Goal: Answer question/provide support: Answer question/provide support

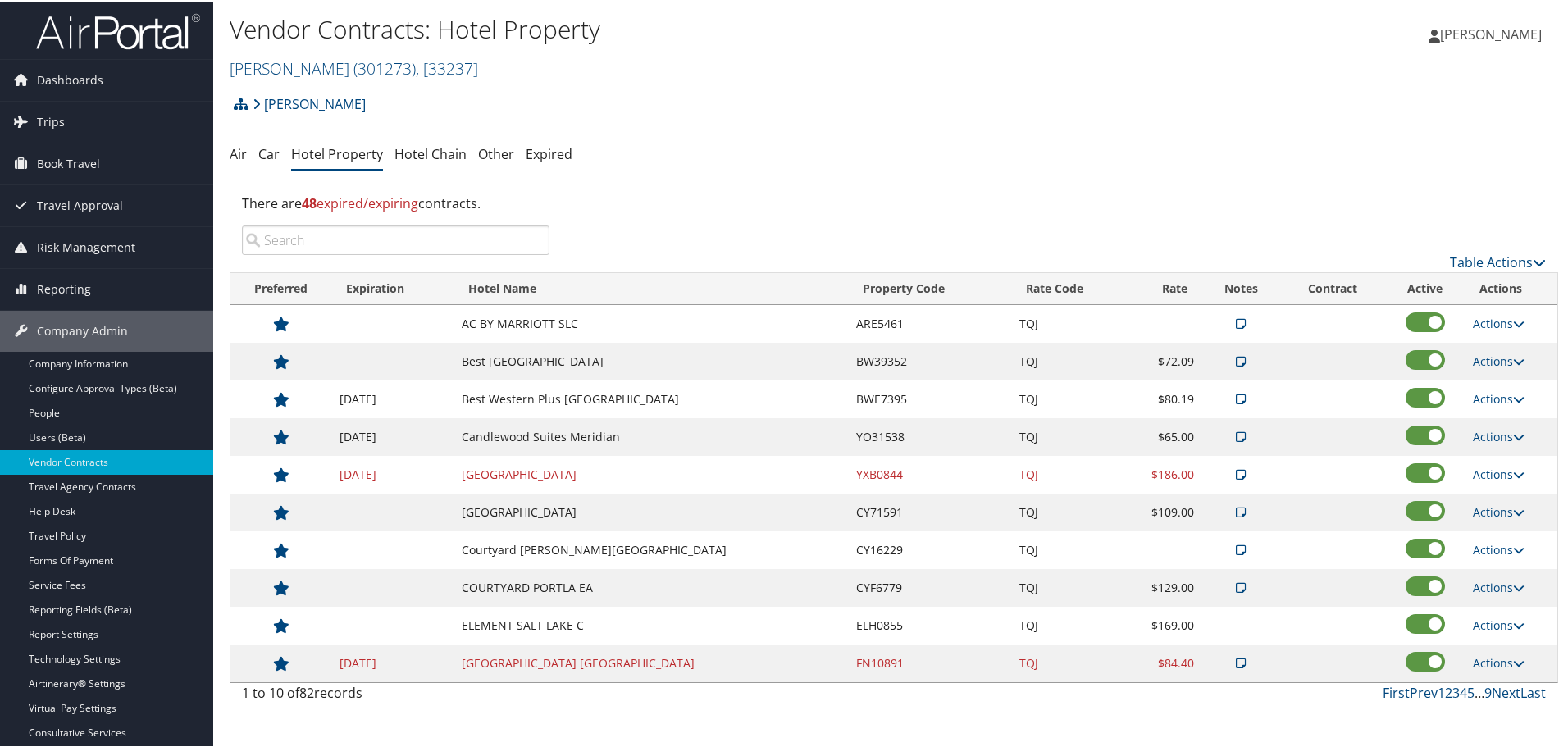
click at [722, 158] on ul "Air Car Hotel Property Hotel Chain Other Expired" at bounding box center [893, 154] width 1328 height 30
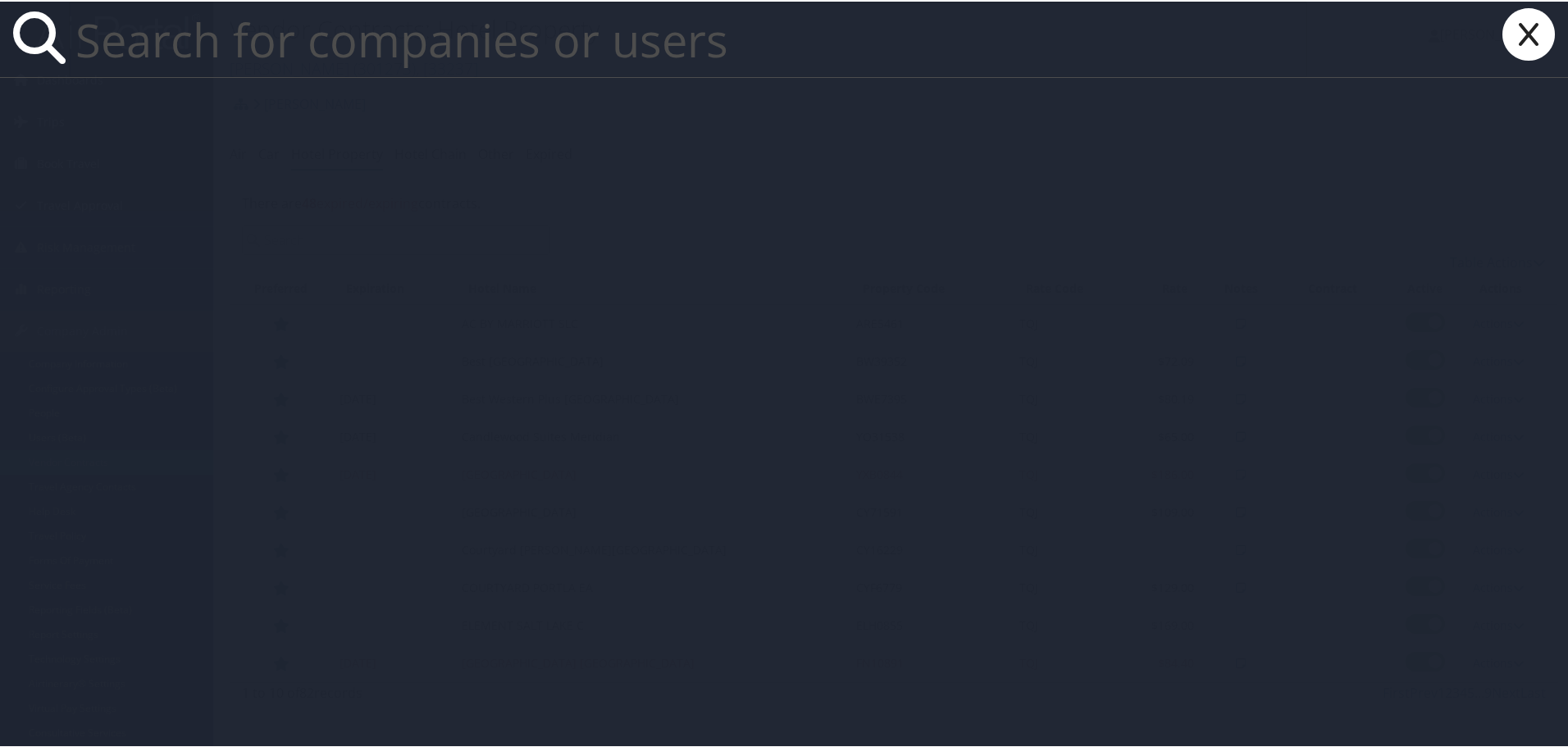
paste input "sbc5s@virginia.edu"
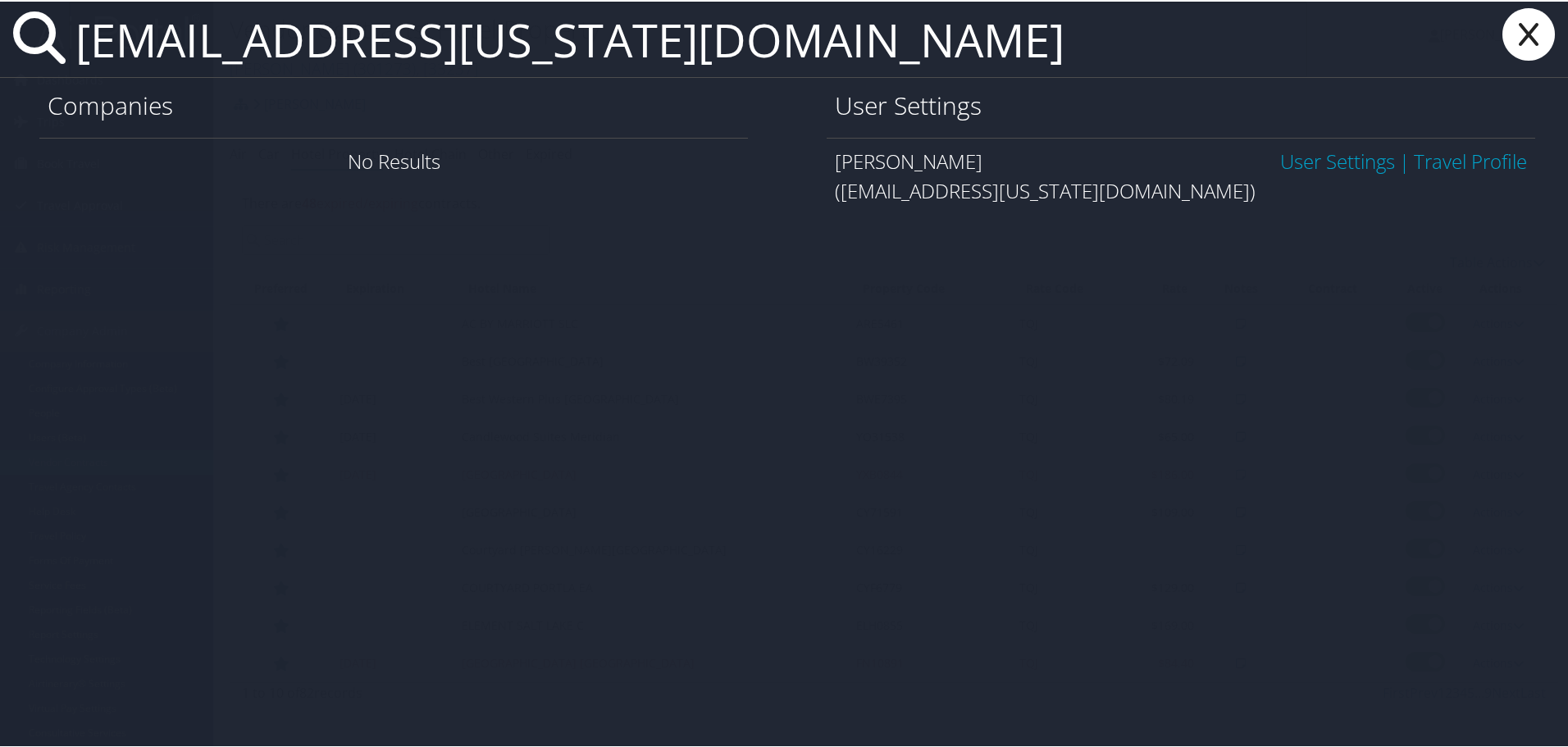
type input "sbc5s@virginia.edu"
click at [1280, 157] on link "User Settings" at bounding box center [1337, 159] width 115 height 27
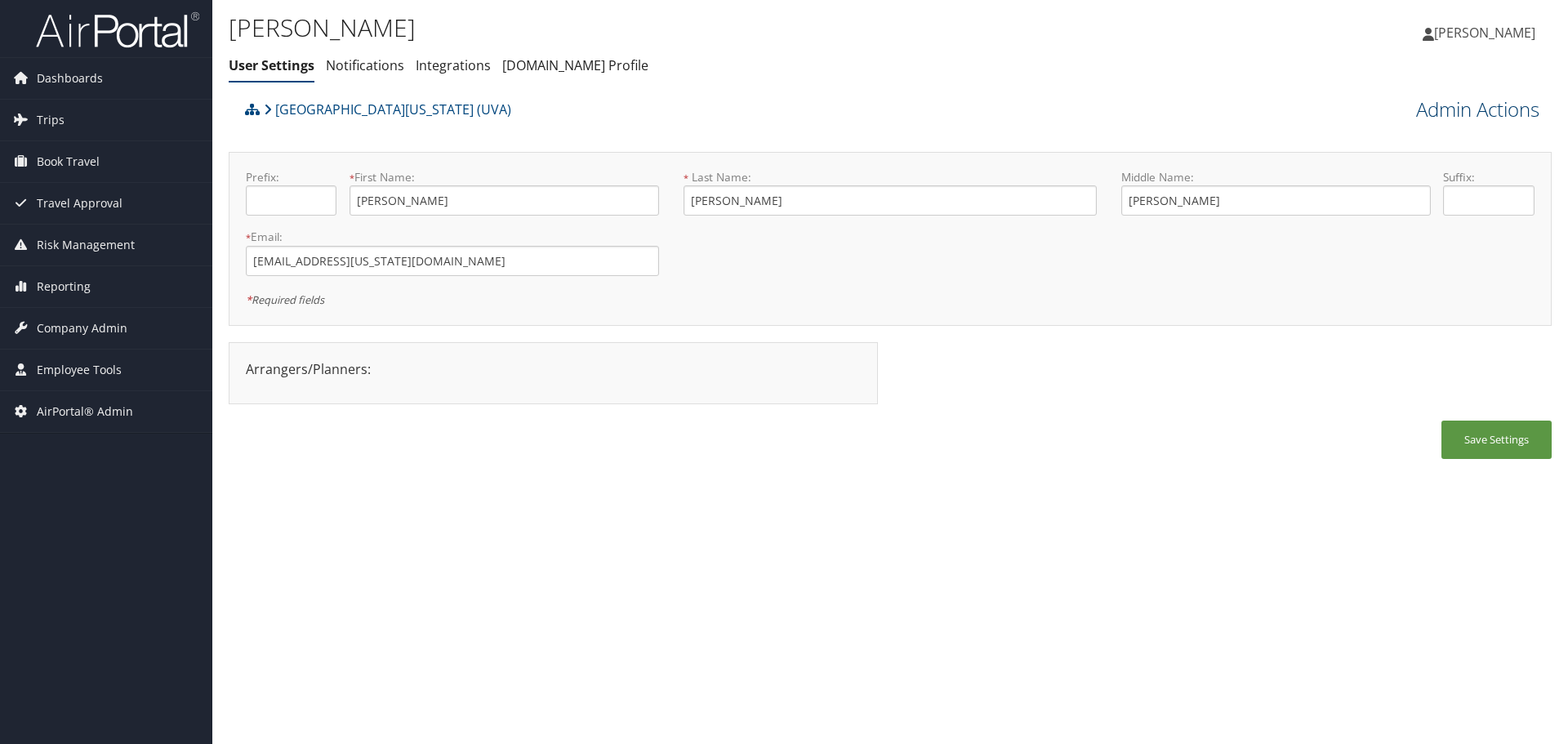
click at [1478, 117] on link "Admin Actions" at bounding box center [1478, 110] width 124 height 28
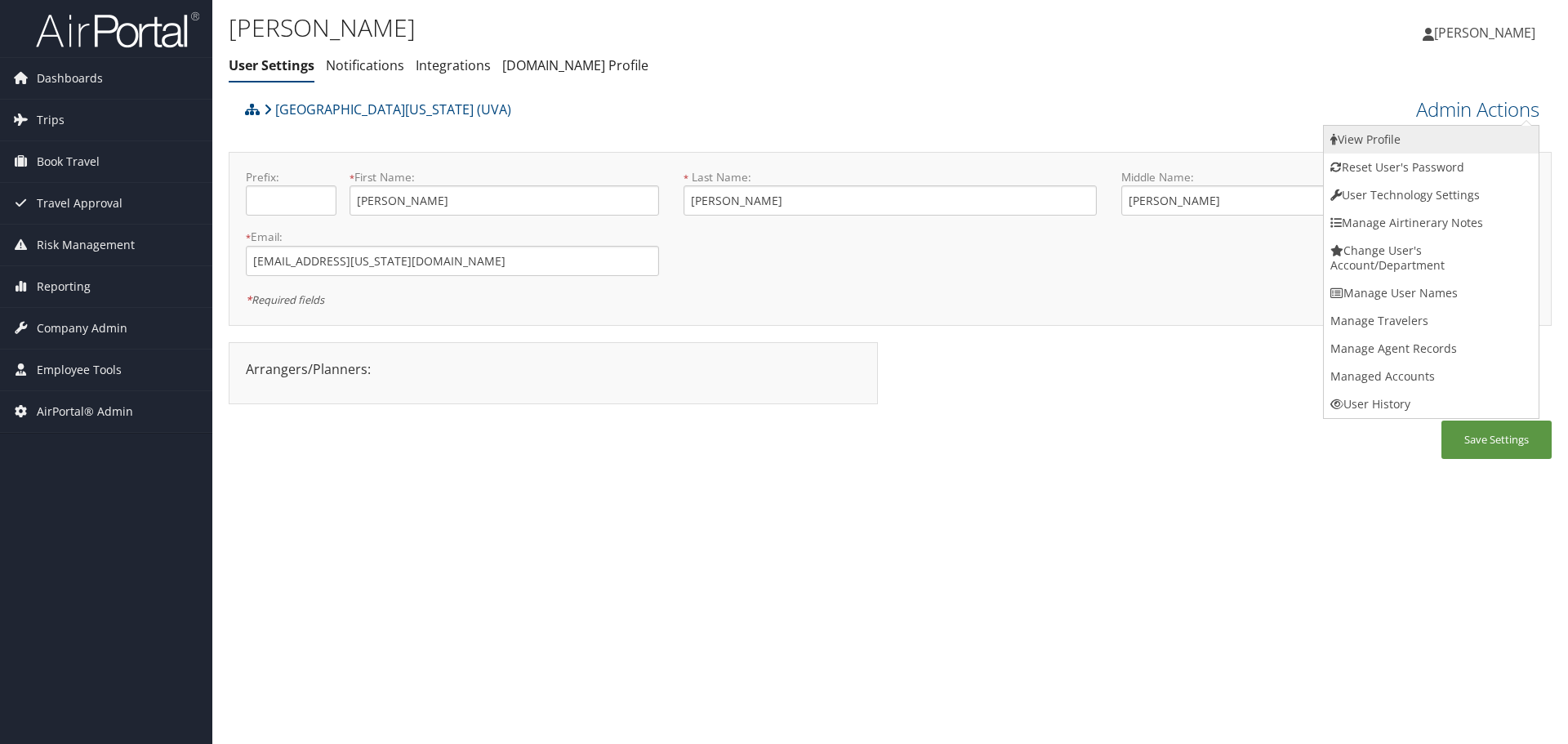
click at [1466, 138] on link "View Profile" at bounding box center [1430, 139] width 215 height 28
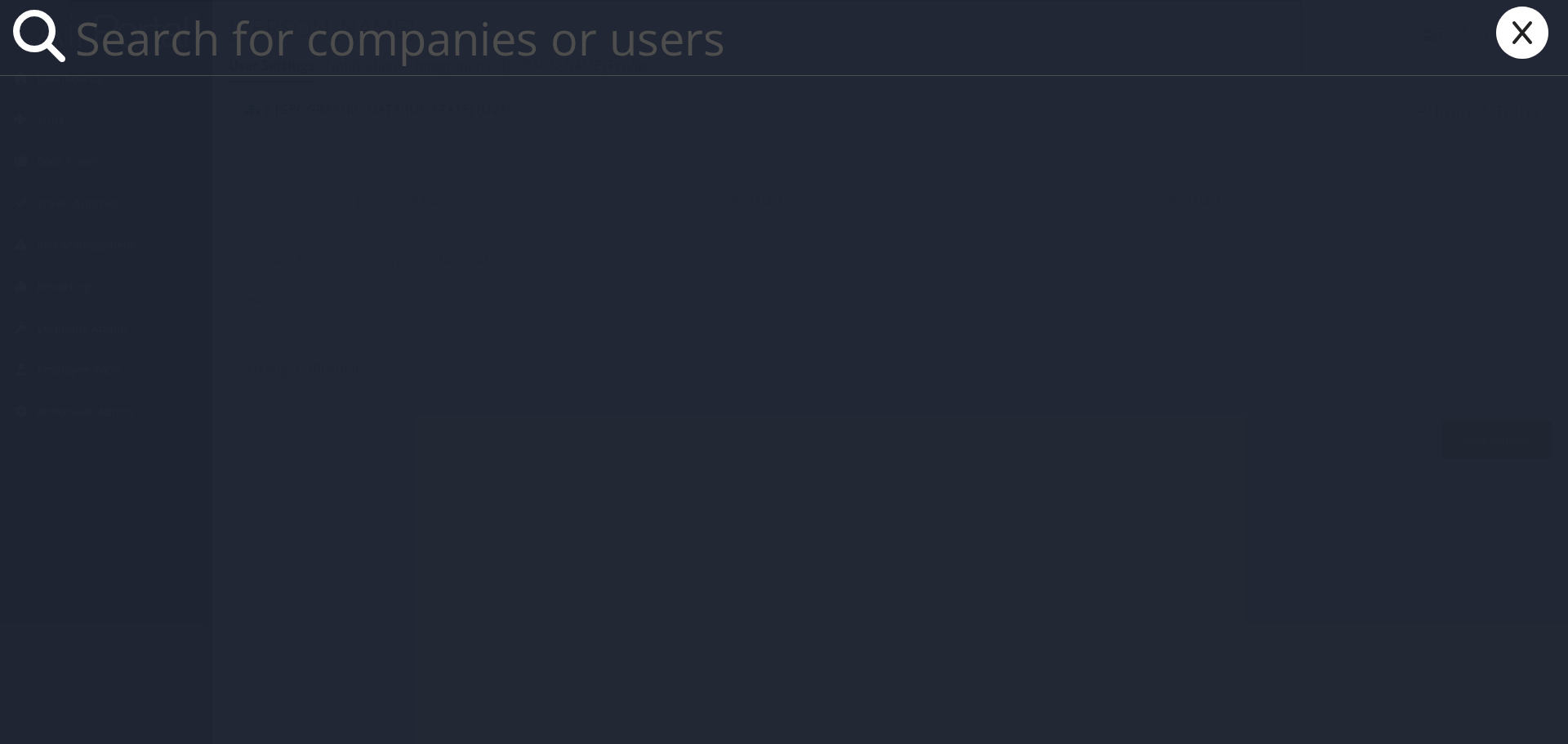
paste input "[EMAIL_ADDRESS][US_STATE][DOMAIN_NAME]"
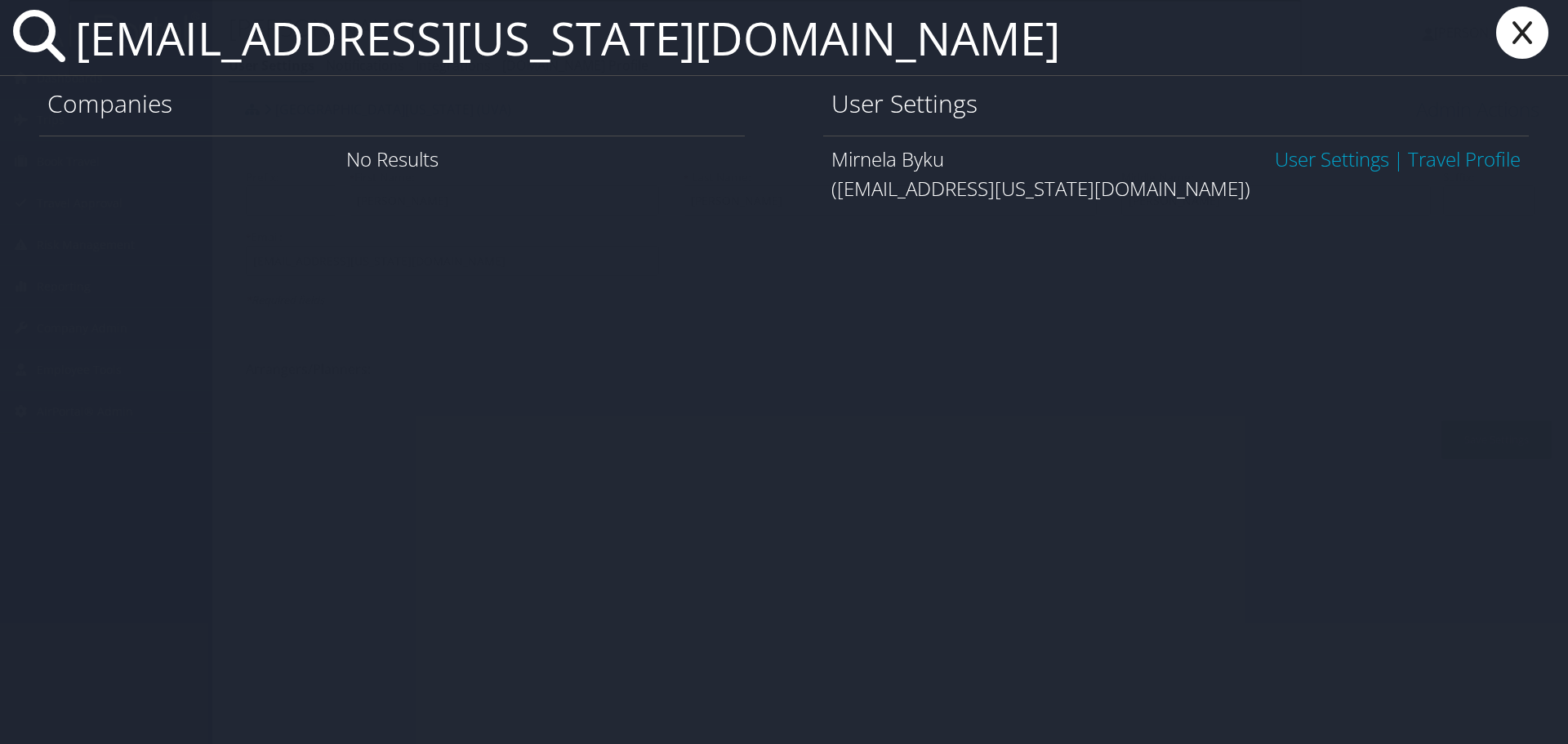
type input "[EMAIL_ADDRESS][US_STATE][DOMAIN_NAME]"
click at [1314, 156] on link "User Settings" at bounding box center [1332, 159] width 114 height 27
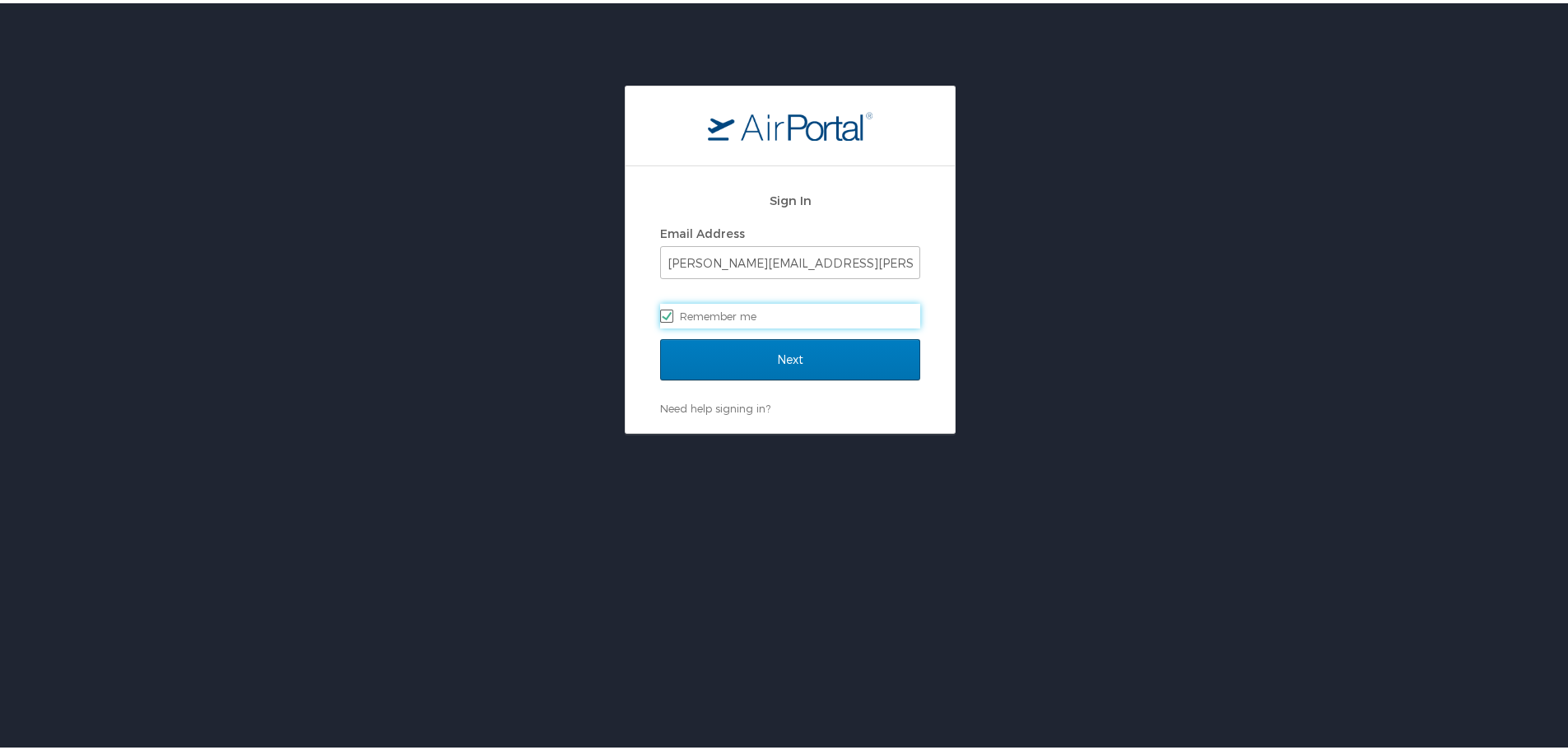
click at [660, 336] on input "Next" at bounding box center [791, 356] width 260 height 41
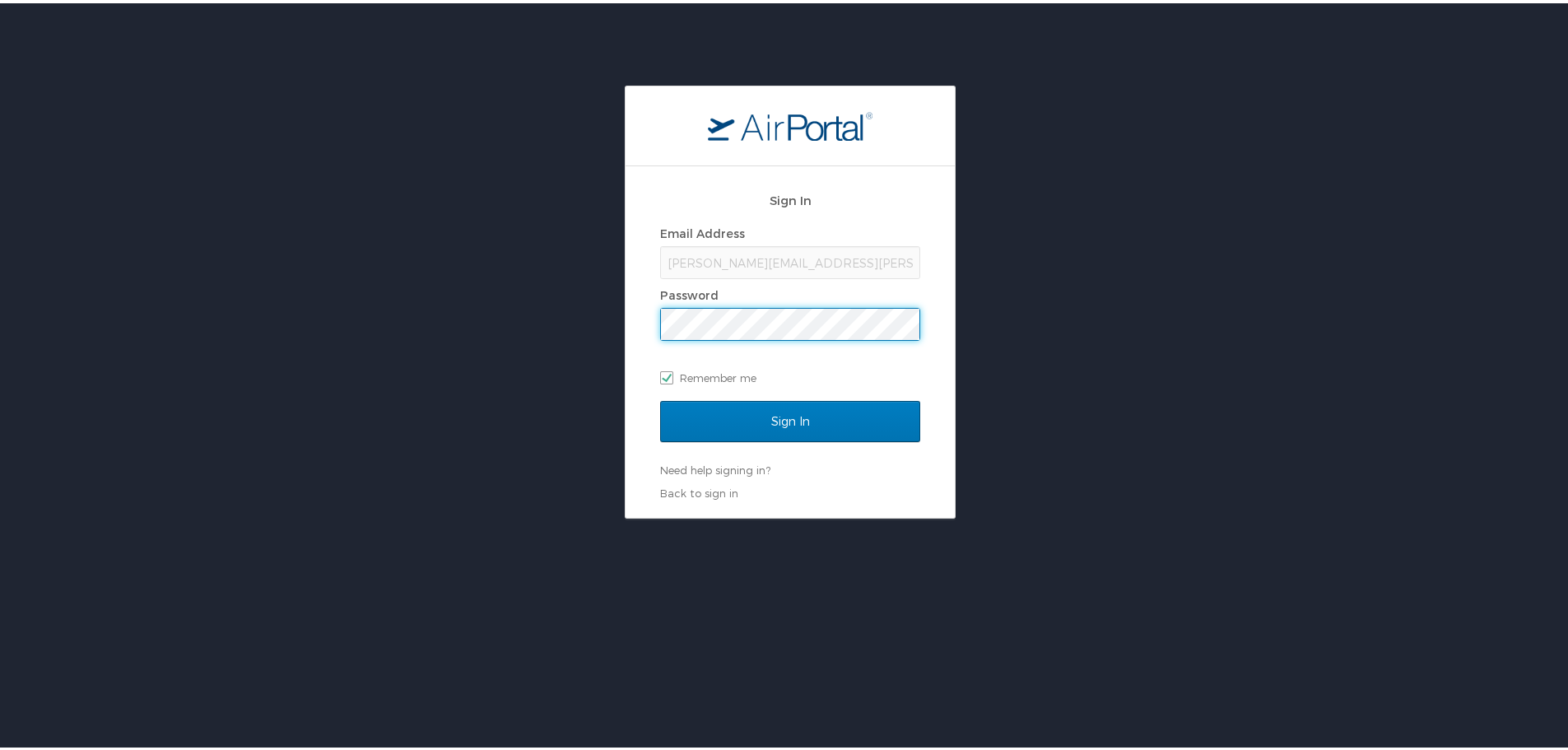
click at [660, 397] on input "Sign In" at bounding box center [791, 418] width 260 height 41
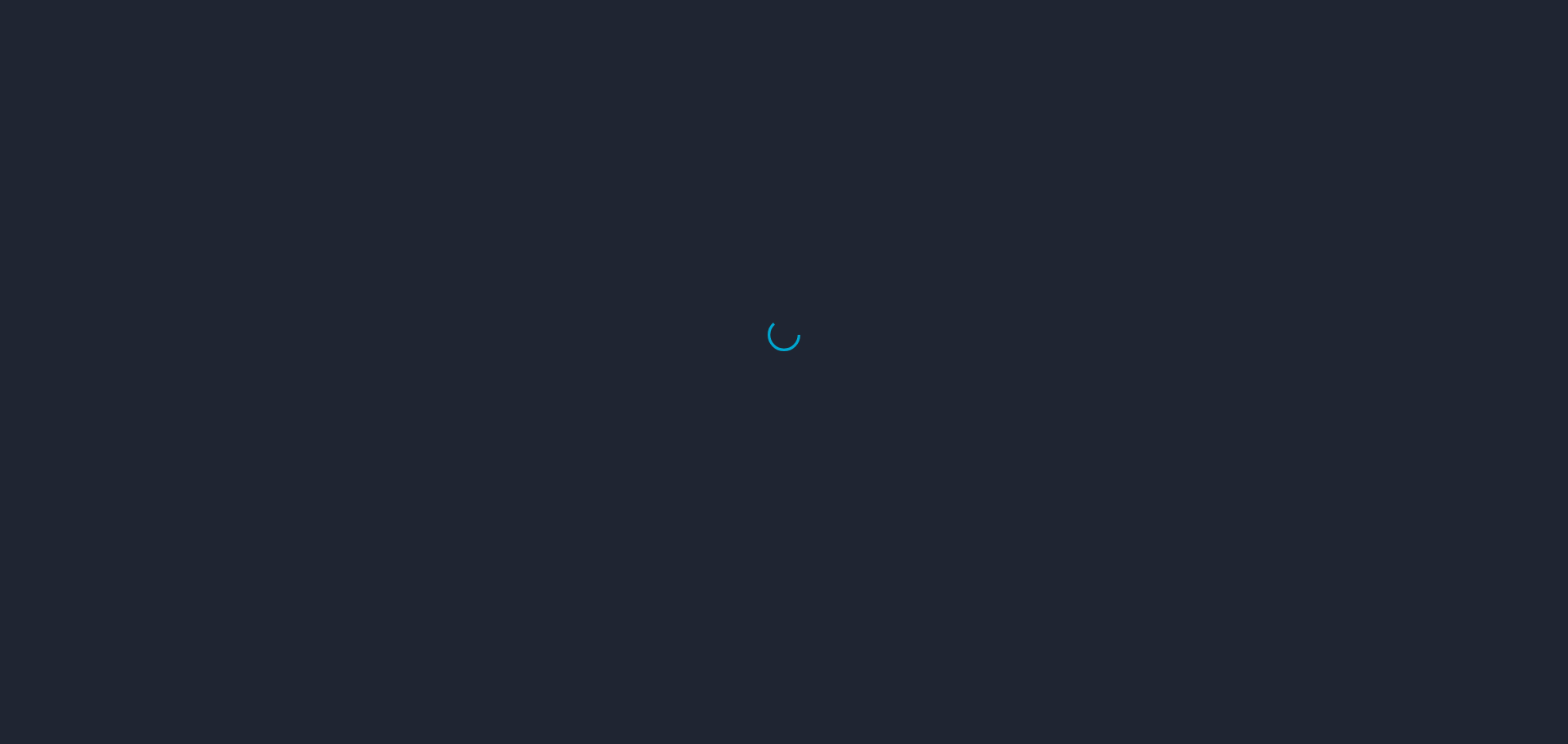
select select "US"
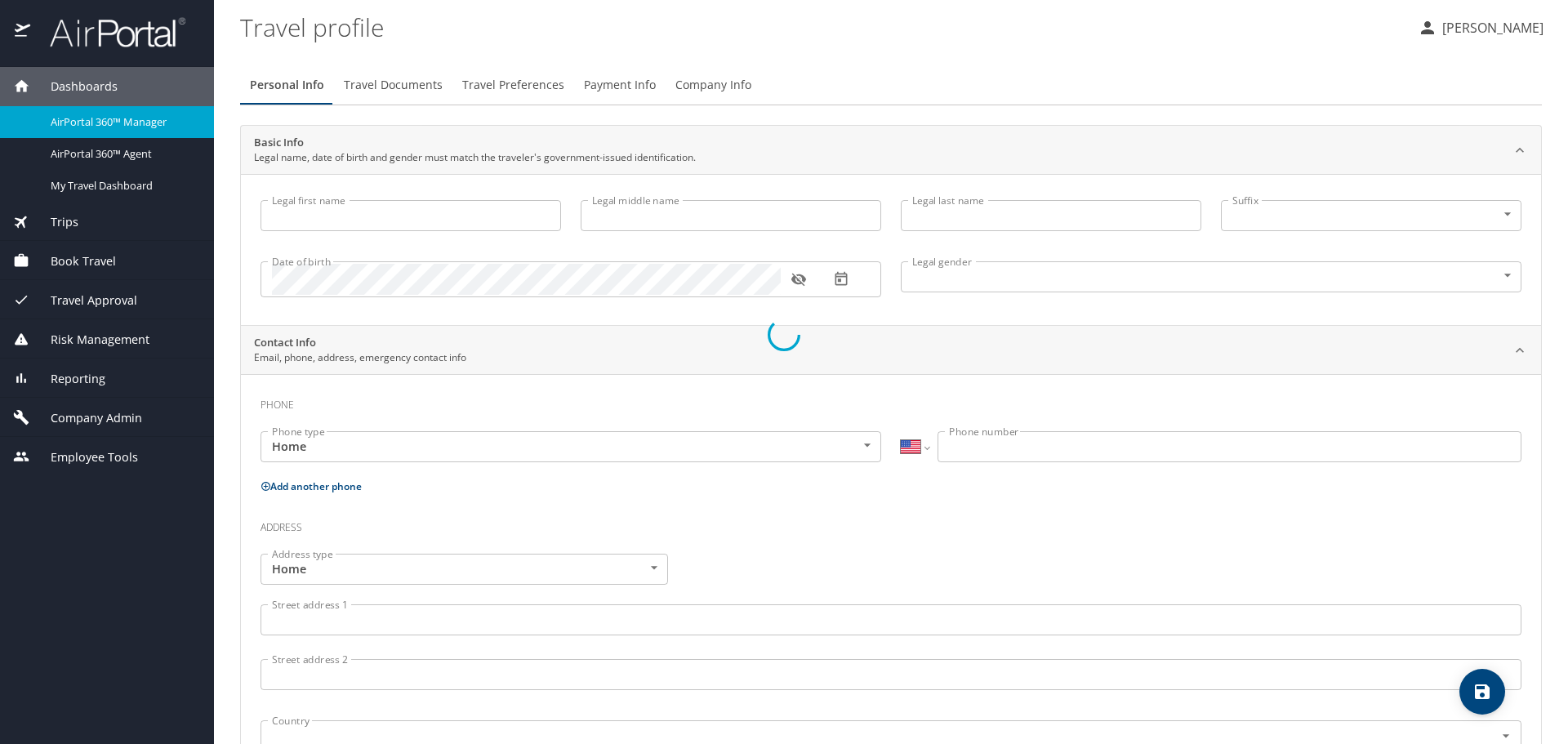
select select "US"
select select "AT"
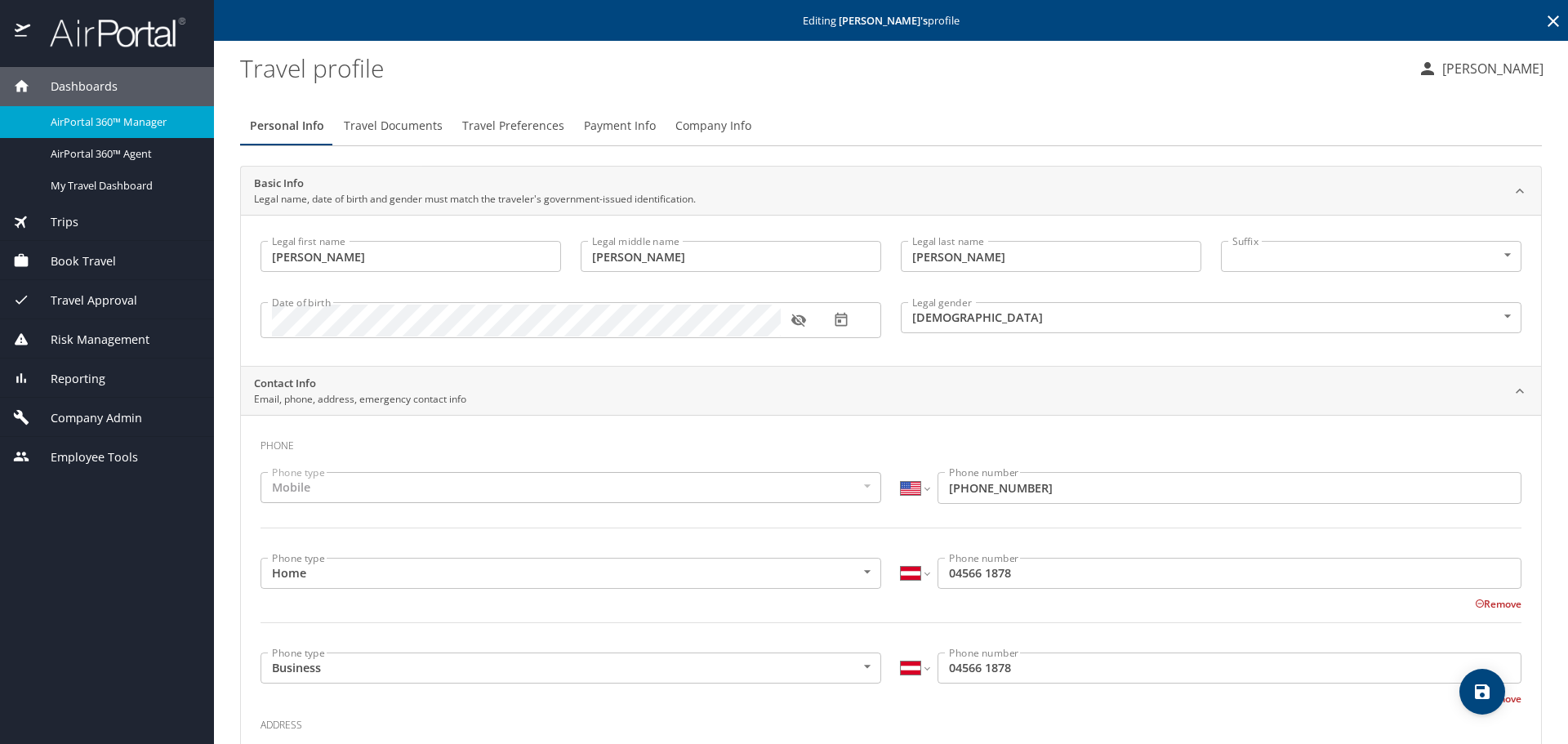
type input "Sue"
type input "Brooks"
type input "Clements"
type input "Female"
type input "Billy"
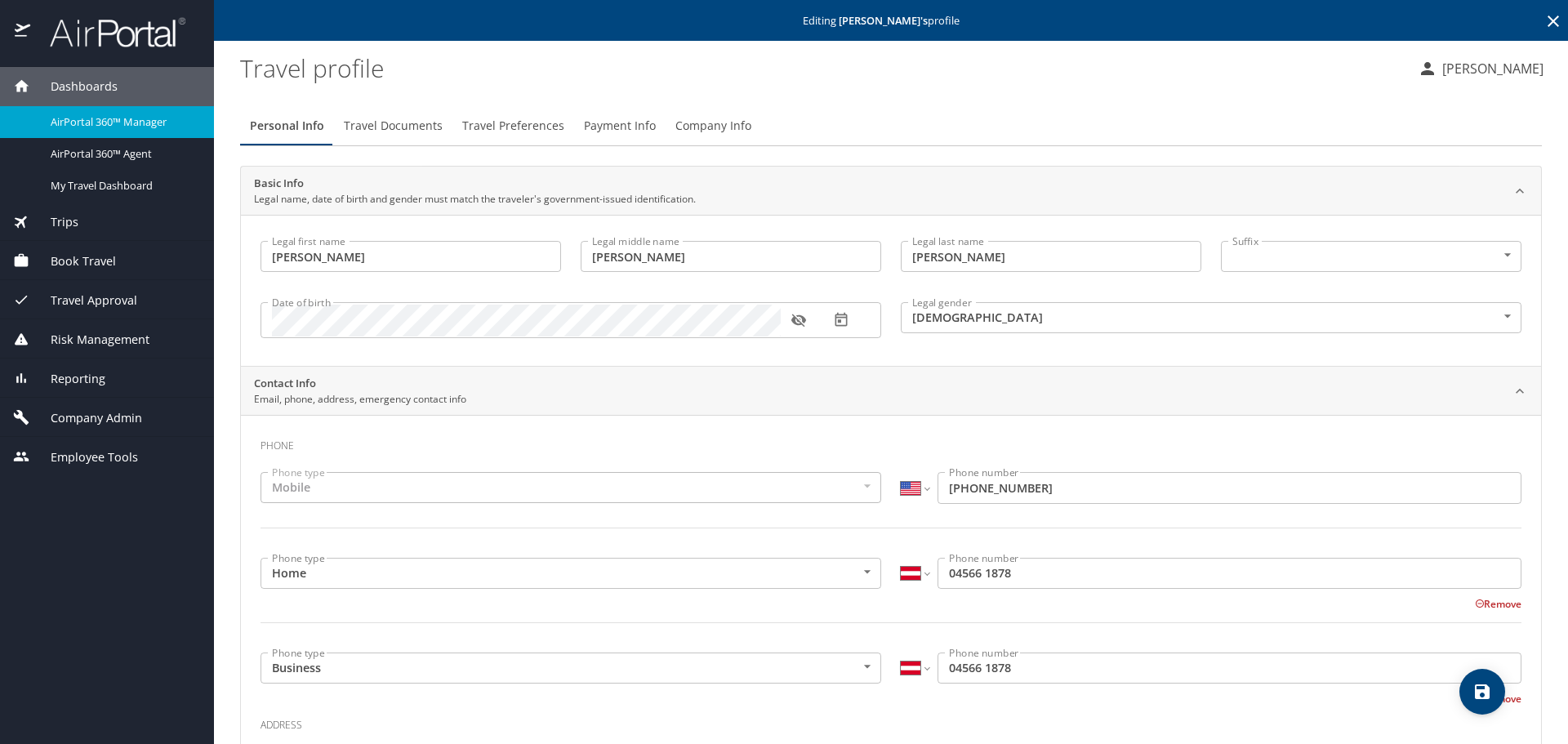
type input "Clements"
select select "AT"
type input "04566 1887"
click at [940, 576] on input "04566 1878" at bounding box center [1229, 573] width 584 height 31
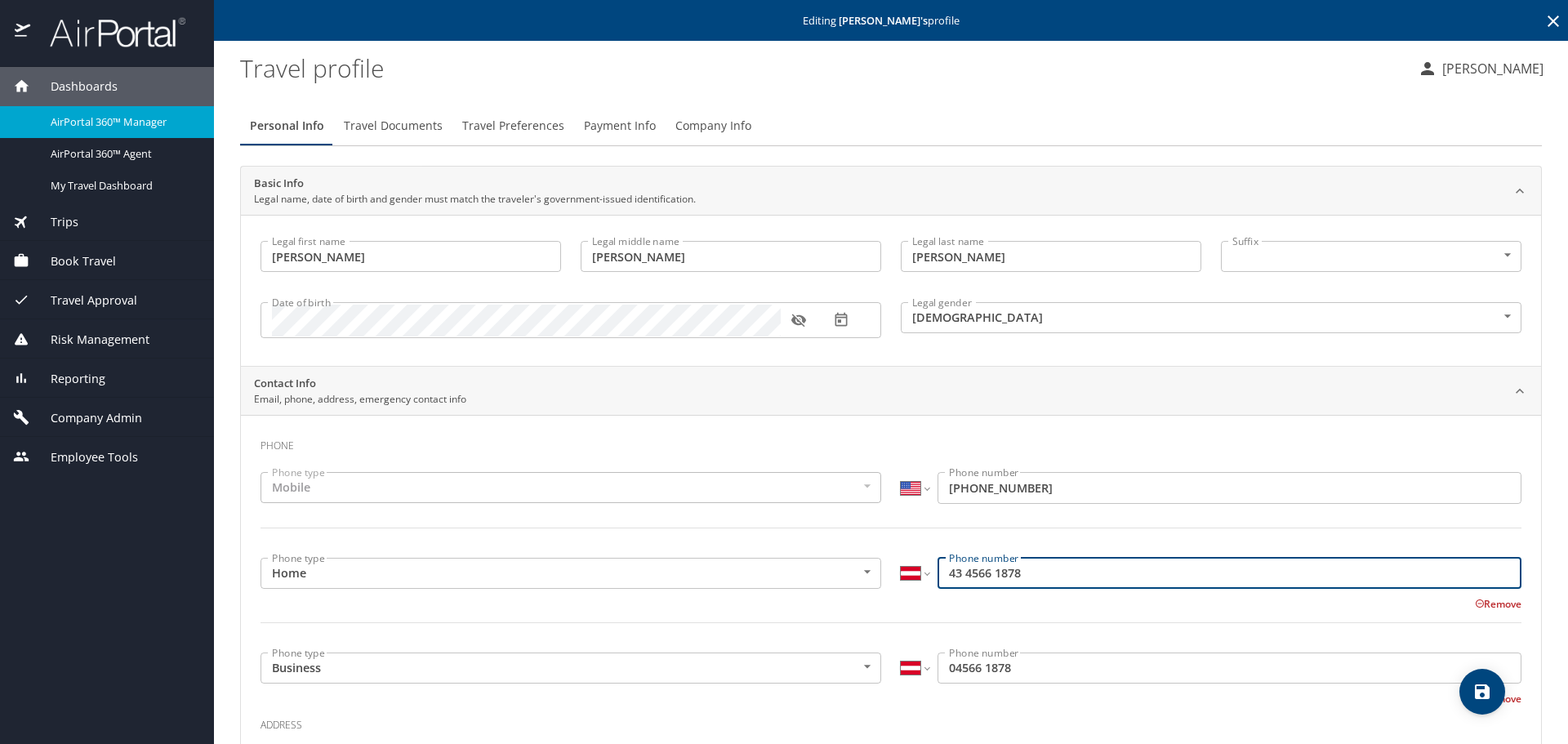
type input "43 4566 1878"
click at [944, 675] on input "04566 1878" at bounding box center [1229, 668] width 584 height 31
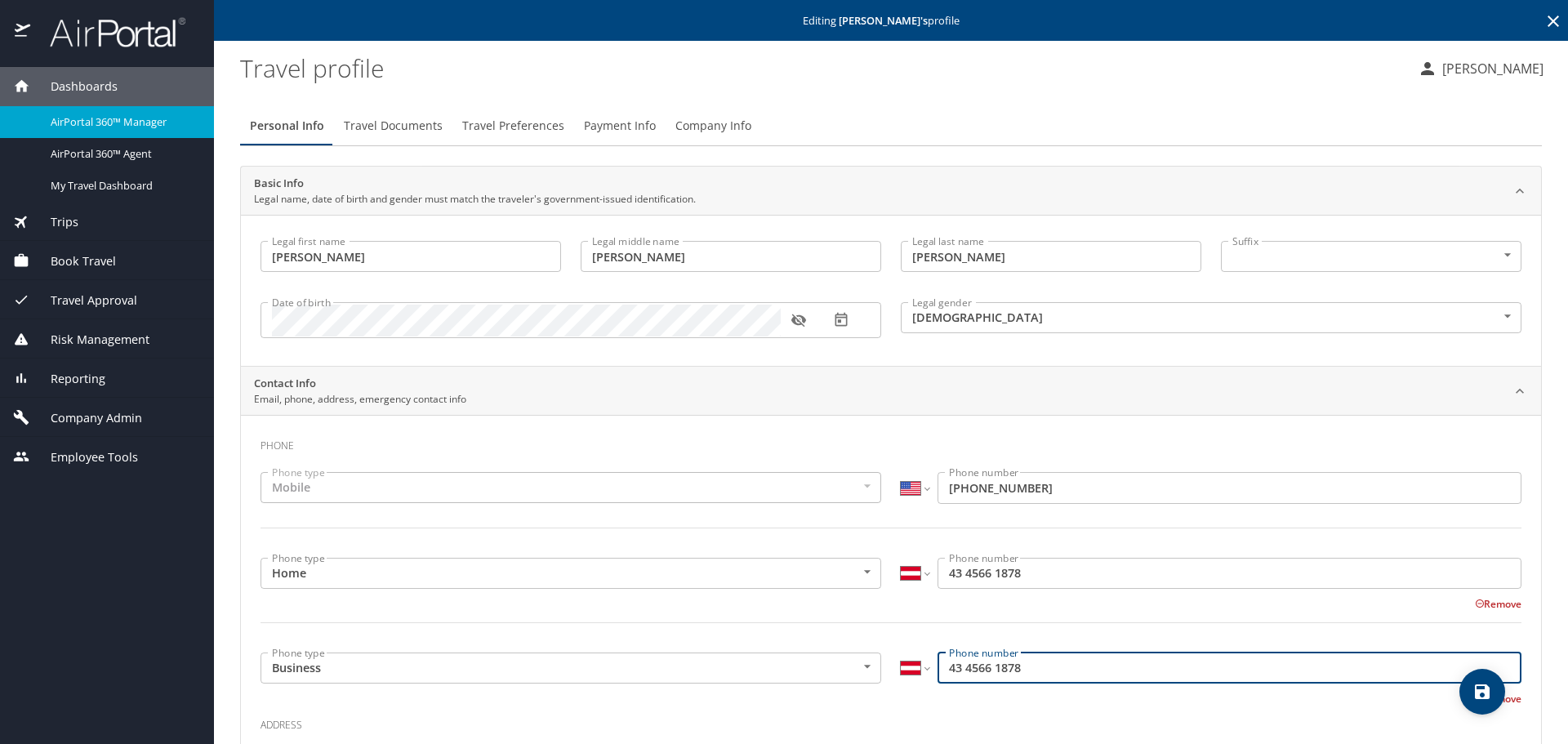
type input "43 4566 1878"
click at [906, 572] on select "International [GEOGRAPHIC_DATA] [GEOGRAPHIC_DATA] [GEOGRAPHIC_DATA] [GEOGRAPHIC…" at bounding box center [915, 573] width 28 height 31
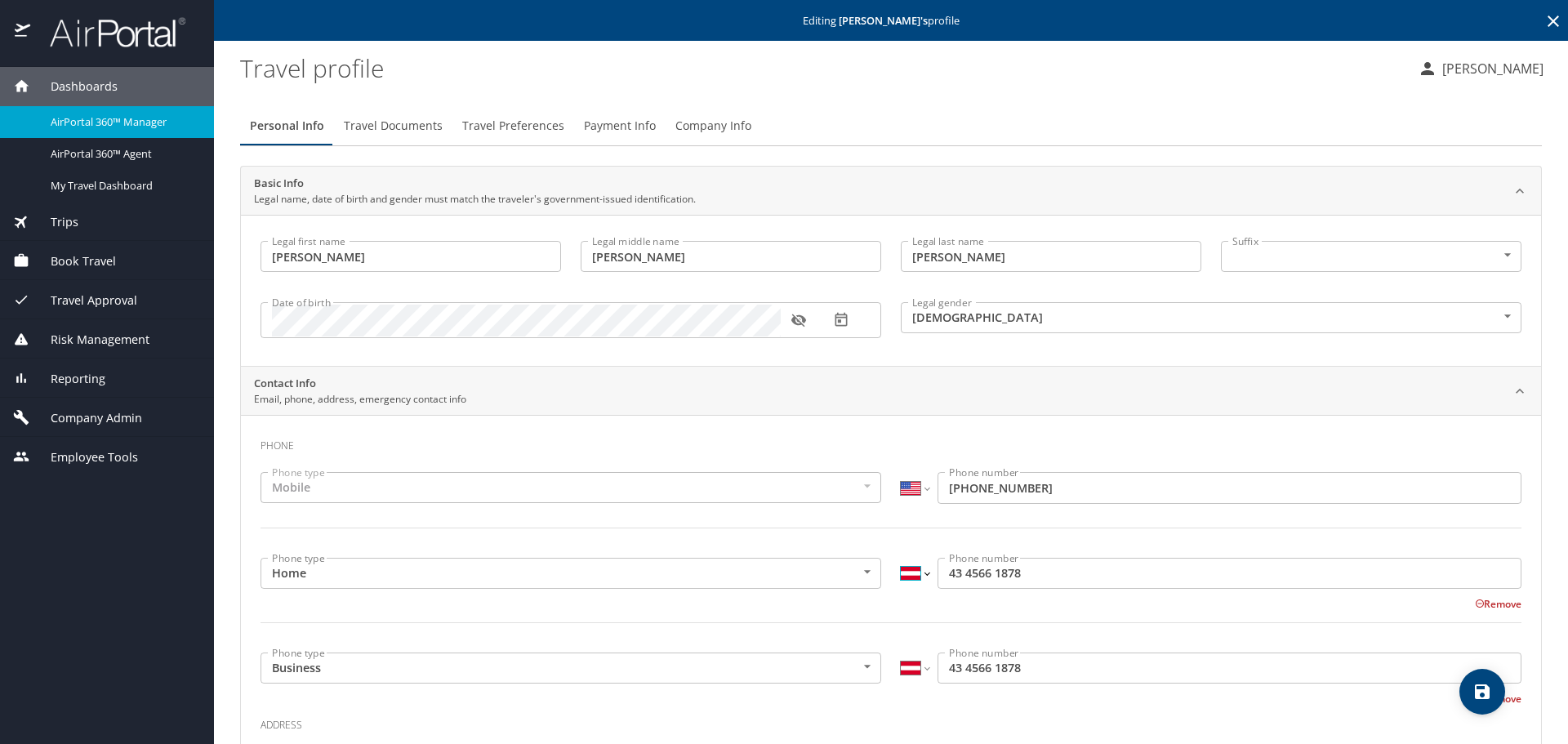
select select "US"
click at [901, 558] on select "International [GEOGRAPHIC_DATA] [GEOGRAPHIC_DATA] [GEOGRAPHIC_DATA] [GEOGRAPHIC…" at bounding box center [915, 573] width 28 height 31
type input "(434) 566-1878"
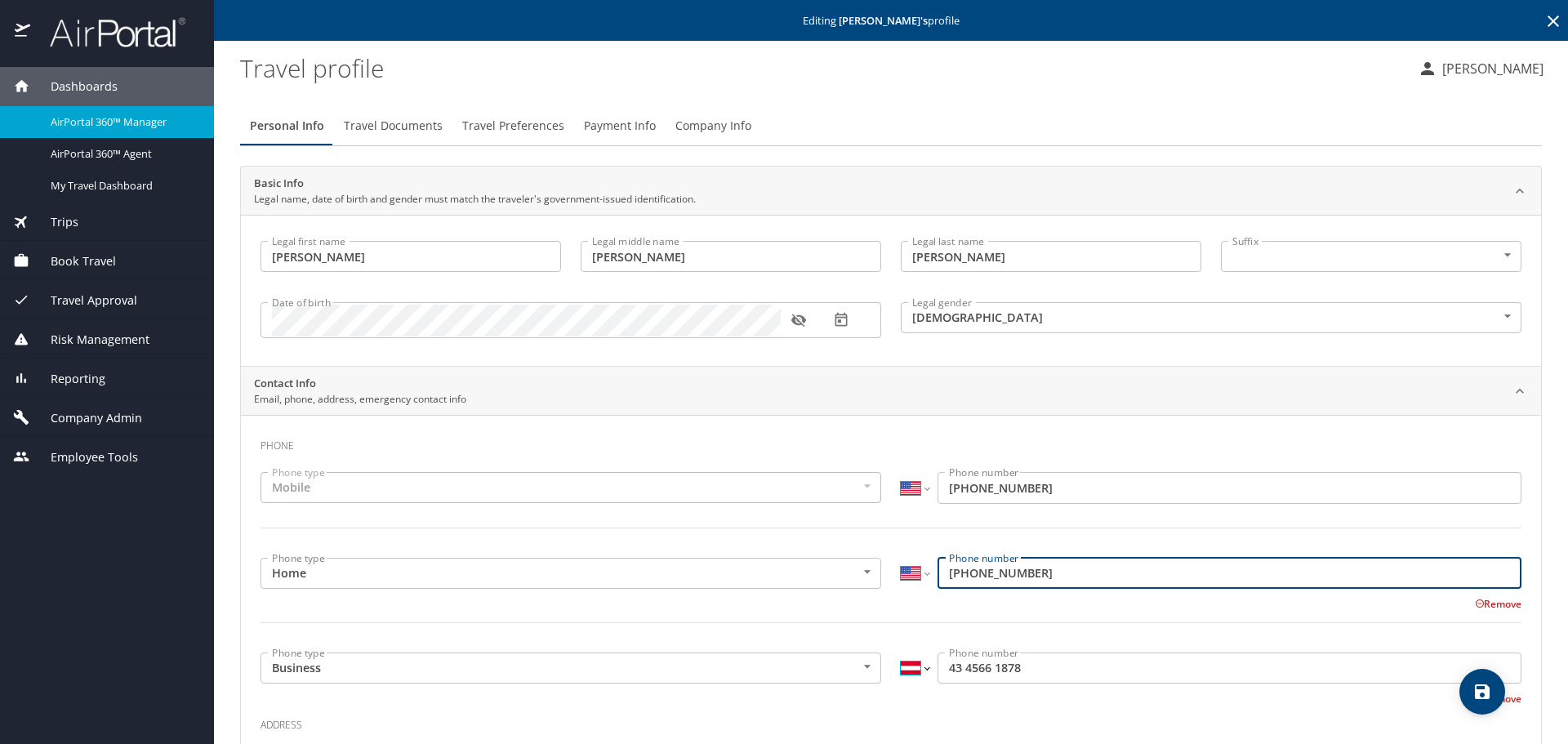
click at [901, 665] on select "International [GEOGRAPHIC_DATA] [GEOGRAPHIC_DATA] [GEOGRAPHIC_DATA] [GEOGRAPHIC…" at bounding box center [915, 668] width 28 height 31
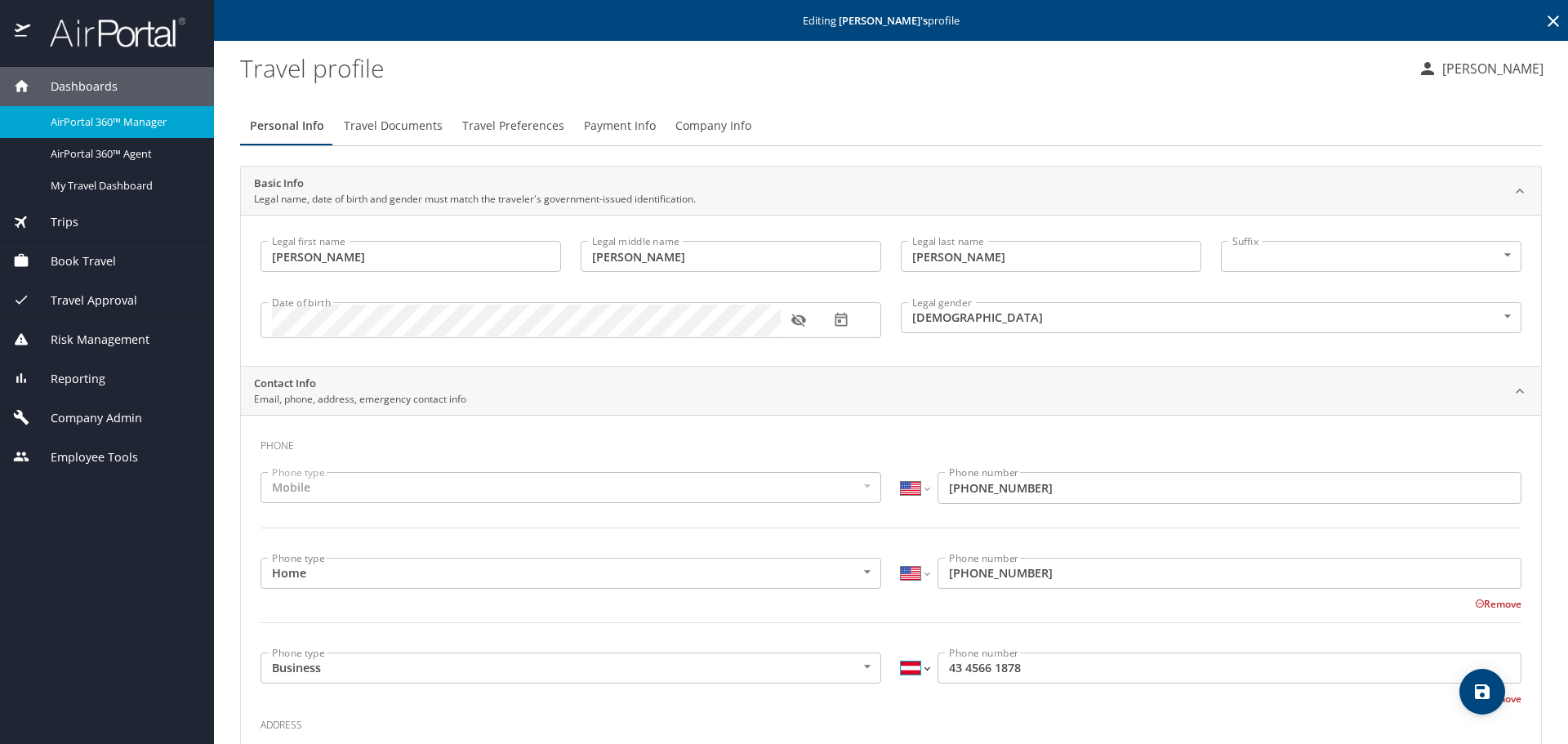
select select "US"
click at [901, 653] on select "International [GEOGRAPHIC_DATA] [GEOGRAPHIC_DATA] [GEOGRAPHIC_DATA] [GEOGRAPHIC…" at bounding box center [915, 668] width 28 height 31
type input "(434) 566-1878"
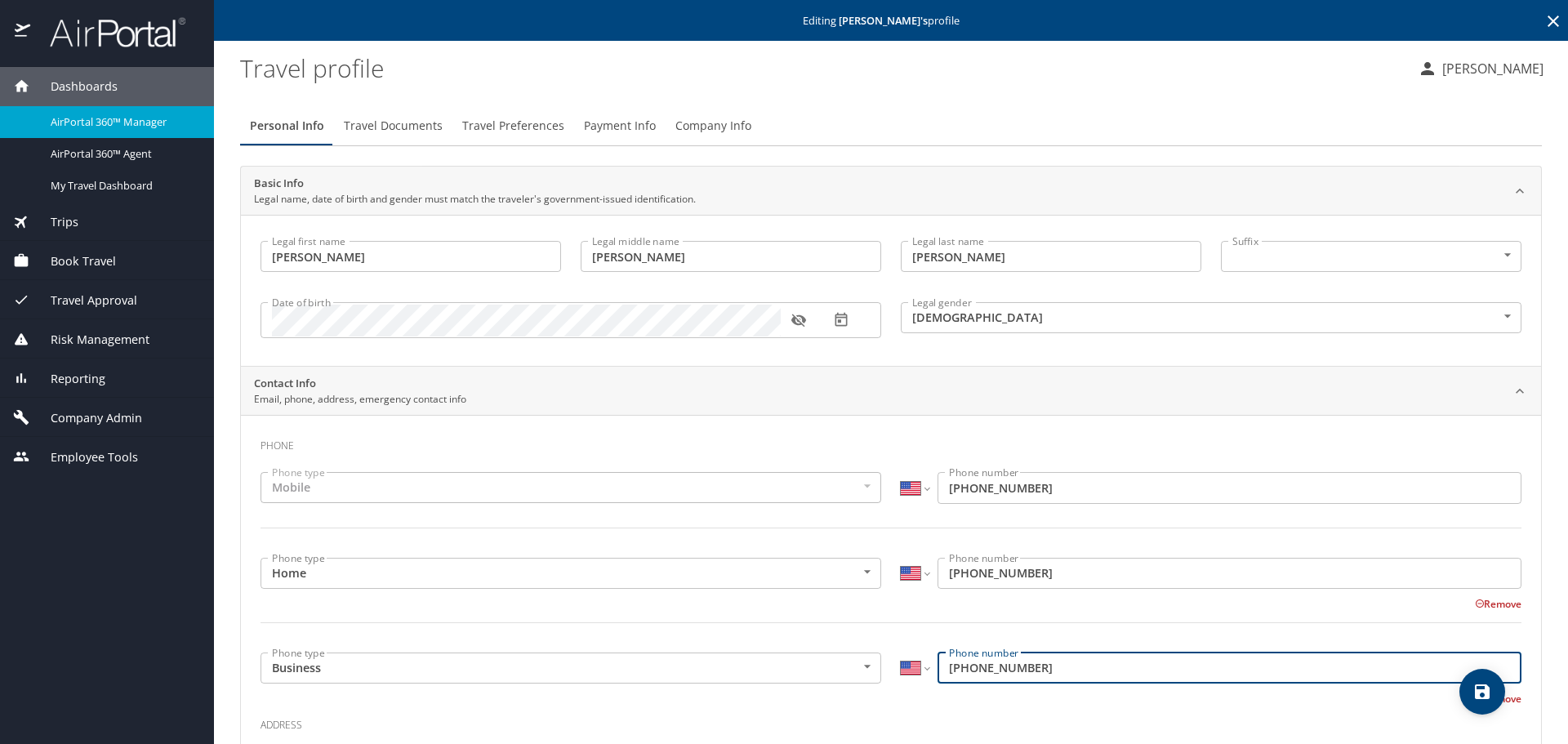
click at [911, 440] on h3 "Phone" at bounding box center [891, 442] width 1261 height 28
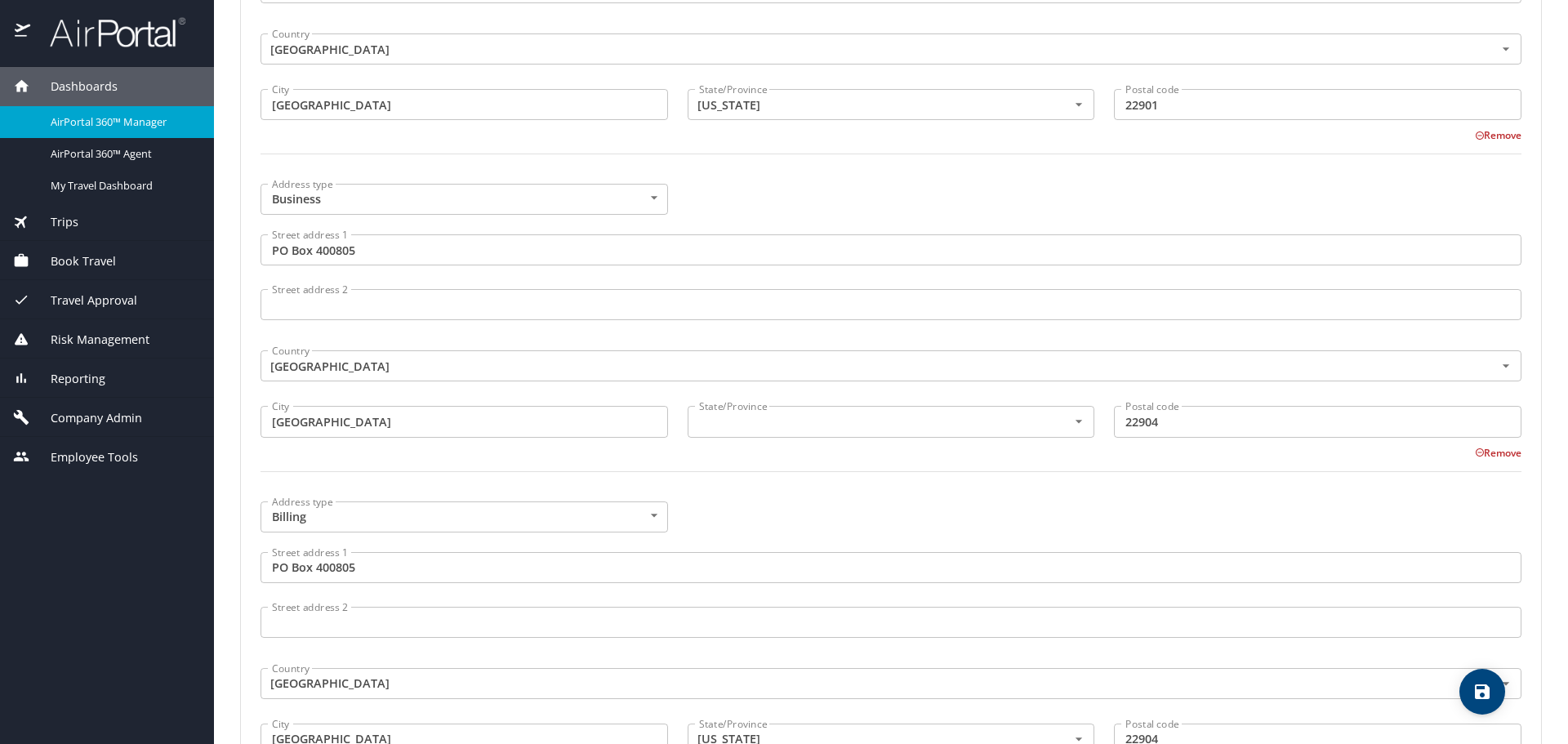
scroll to position [898, 0]
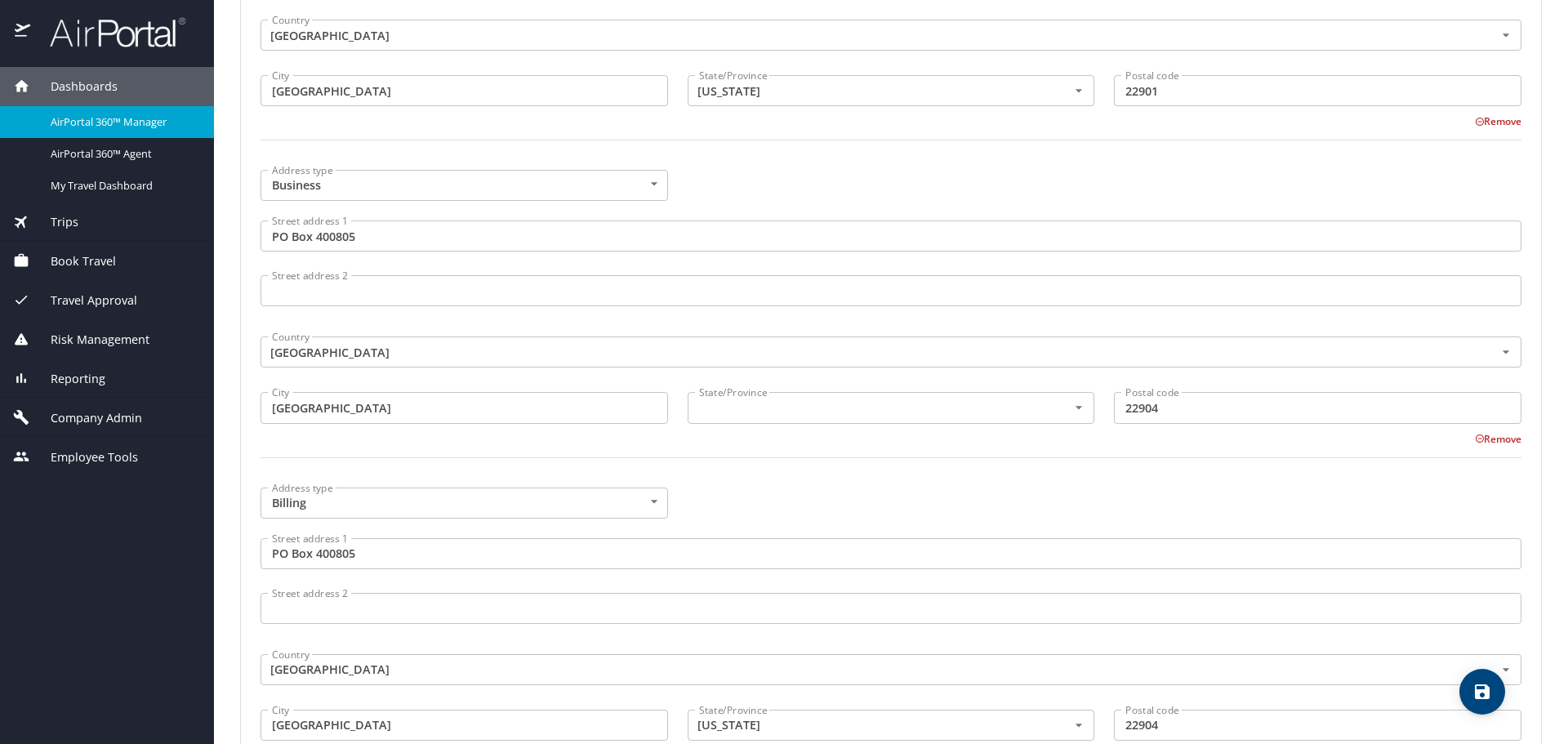
click at [849, 428] on div "Remove" at bounding box center [880, 438] width 1280 height 19
click at [850, 410] on input "text" at bounding box center [867, 407] width 350 height 21
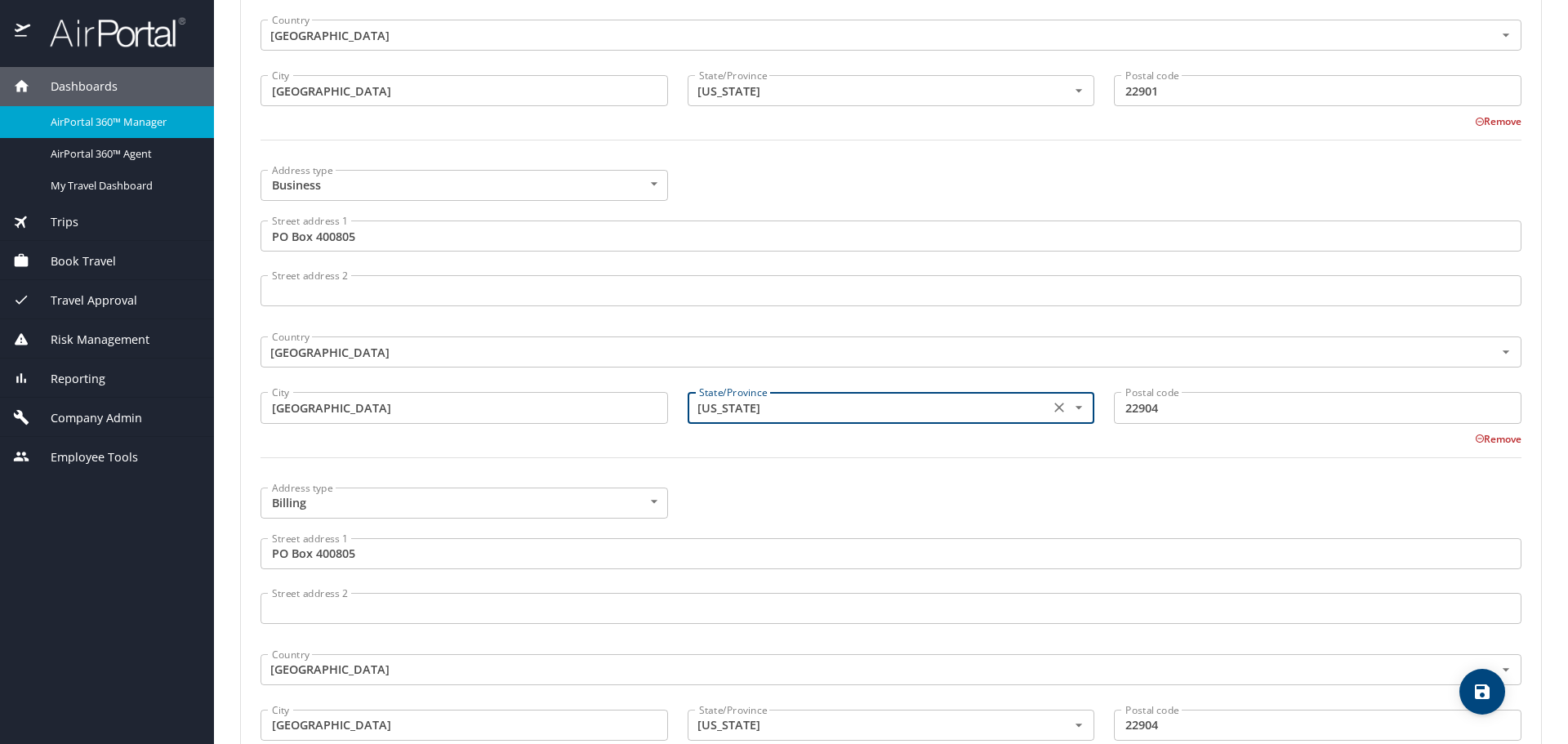
type input "[US_STATE]"
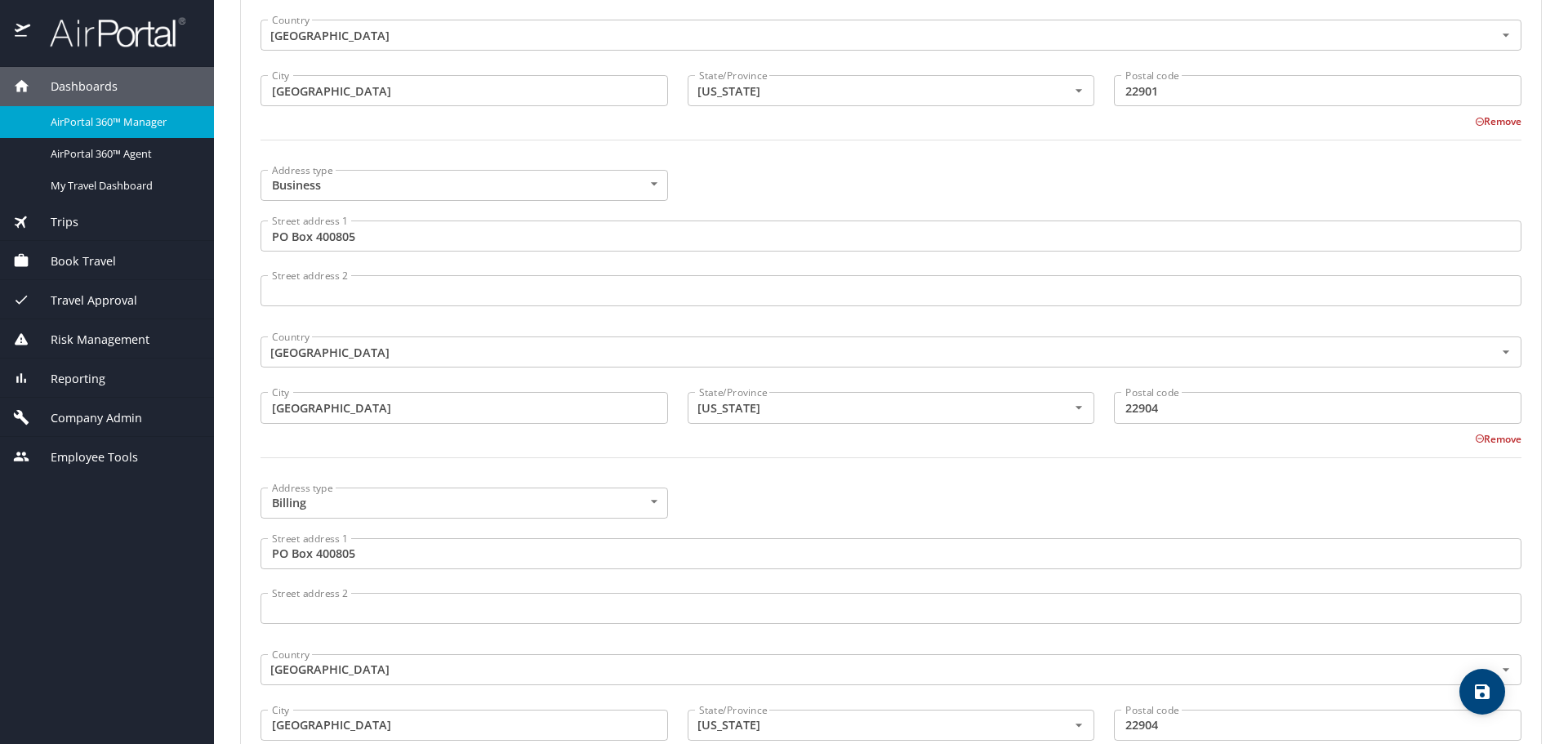
click at [833, 502] on div "Address type Billing Billing Address type Street address 1 PO Box 400805 Street…" at bounding box center [891, 621] width 1280 height 287
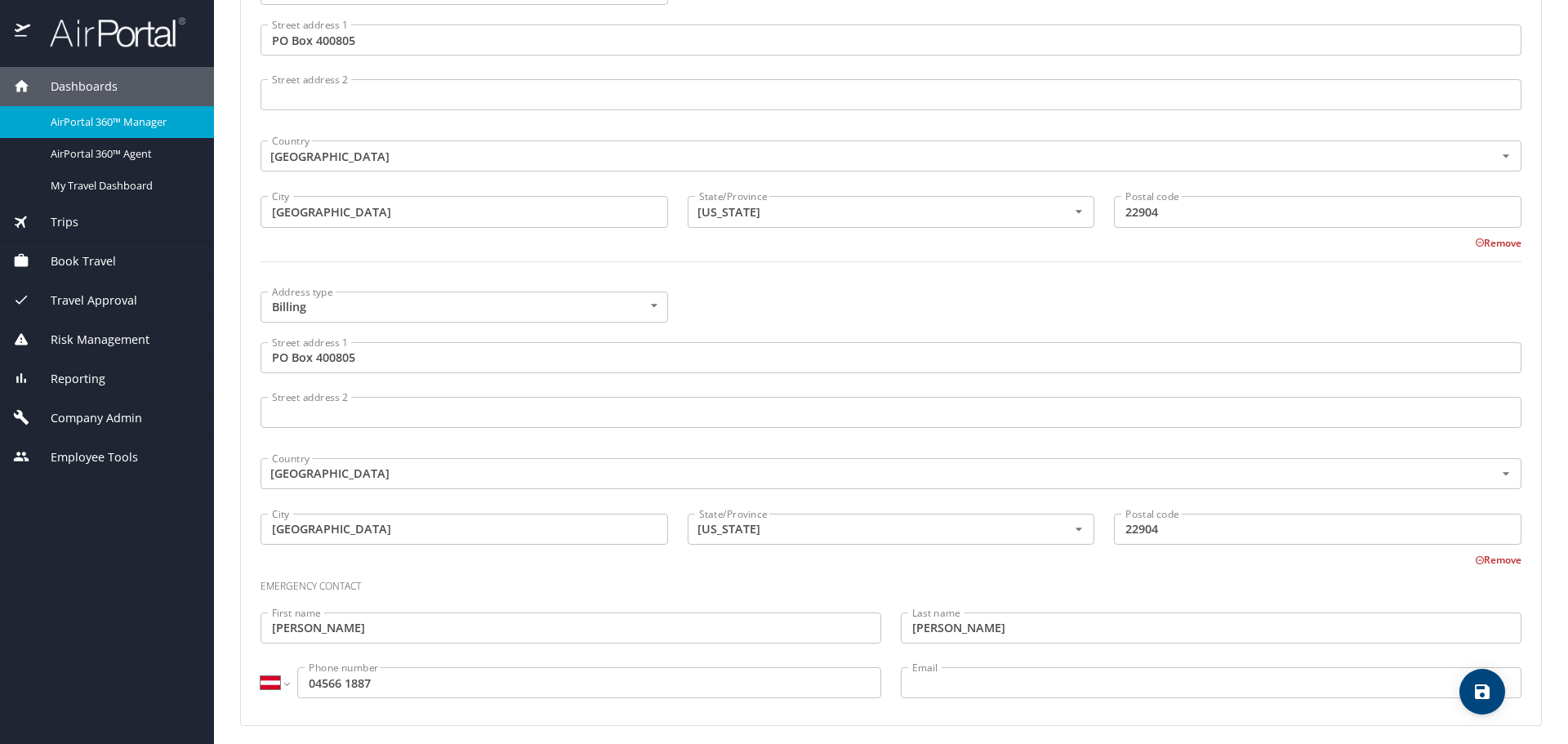
scroll to position [1103, 0]
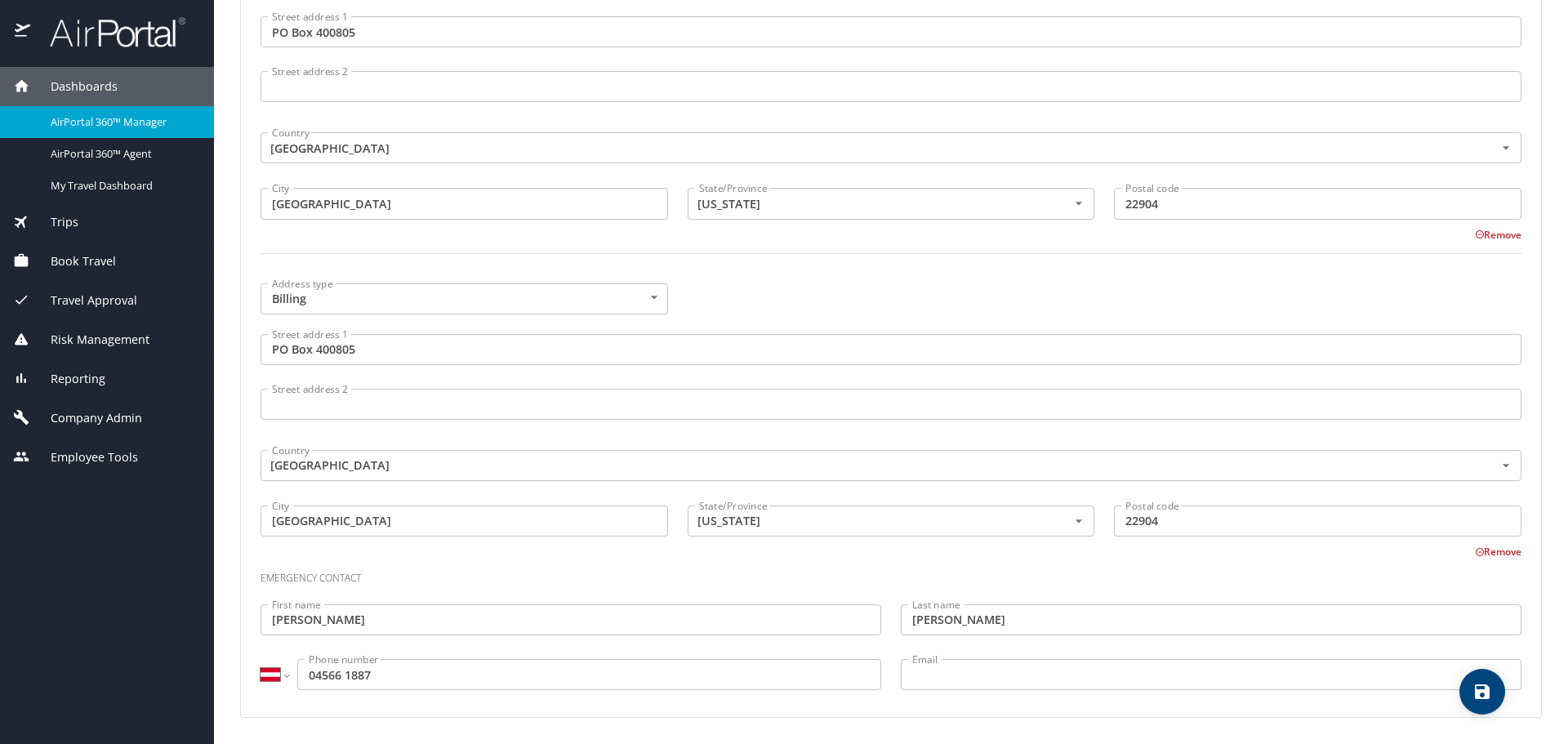
click at [304, 668] on input "04566 1887" at bounding box center [589, 675] width 584 height 31
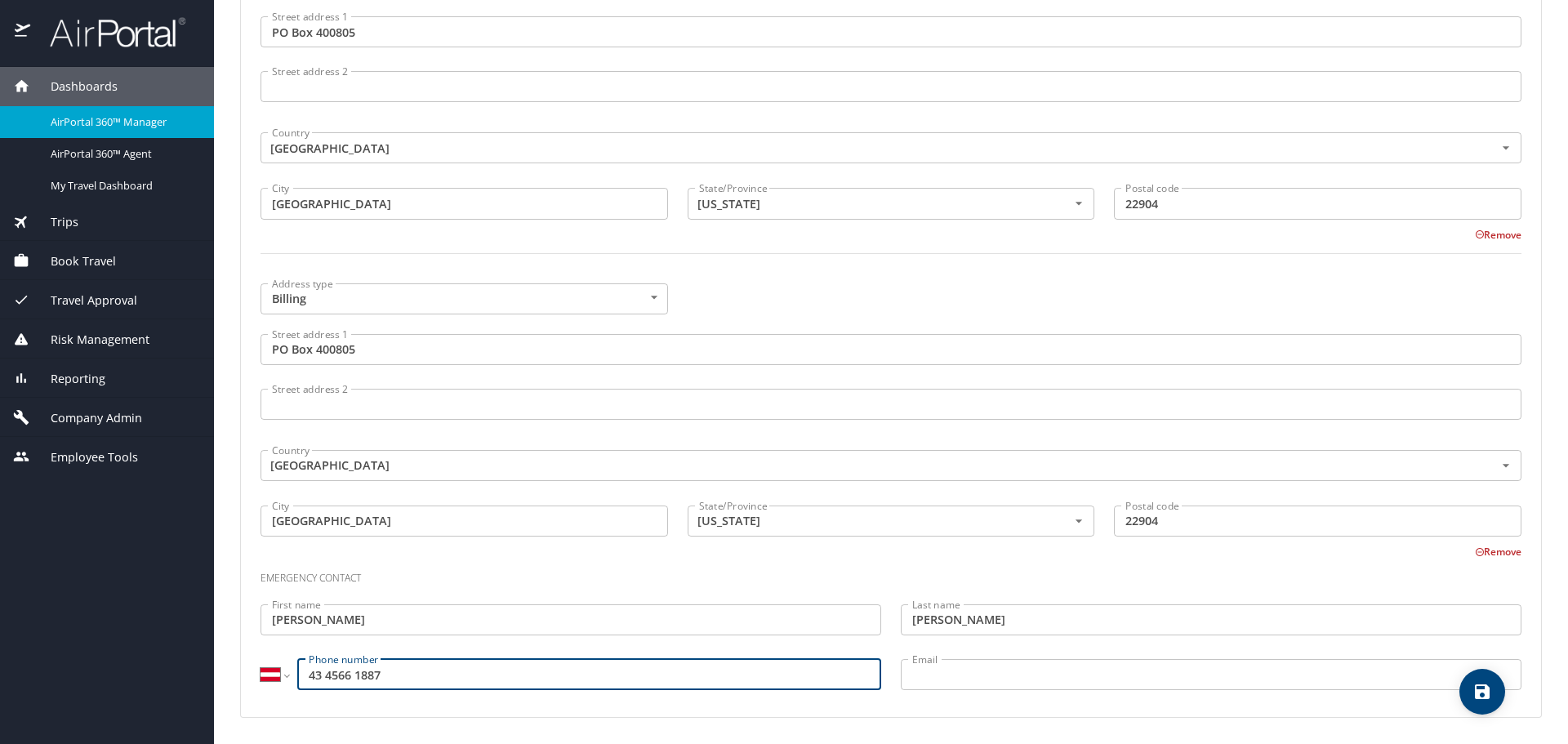
type input "43 4566 1887"
click at [272, 679] on select "International [GEOGRAPHIC_DATA] [GEOGRAPHIC_DATA] [GEOGRAPHIC_DATA] [GEOGRAPHIC…" at bounding box center [274, 675] width 28 height 31
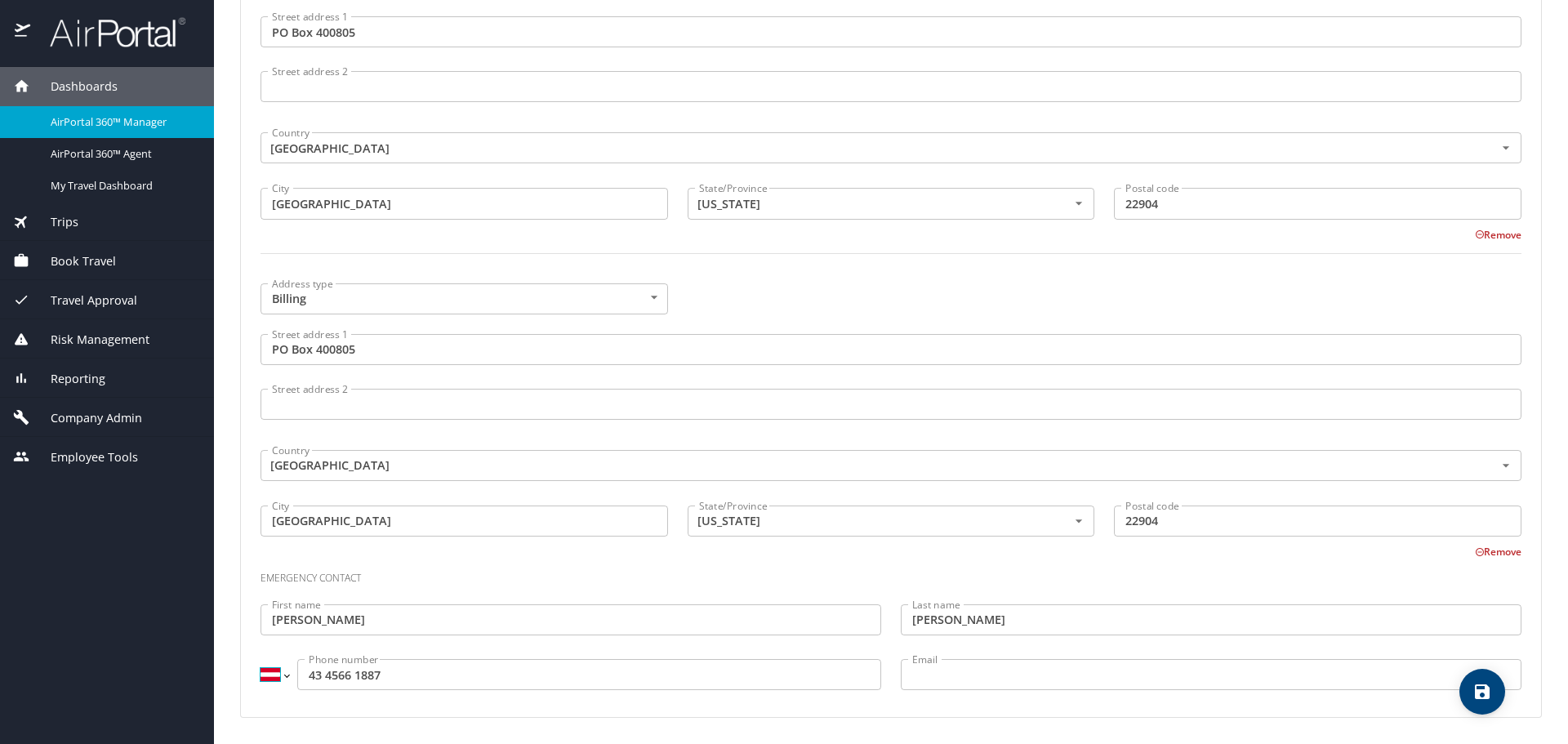
select select "US"
click at [260, 659] on select "International [GEOGRAPHIC_DATA] [GEOGRAPHIC_DATA] [GEOGRAPHIC_DATA] [GEOGRAPHIC…" at bounding box center [274, 675] width 28 height 31
type input "(434) 566-1887"
click at [1484, 691] on icon "save" at bounding box center [1482, 691] width 15 height 15
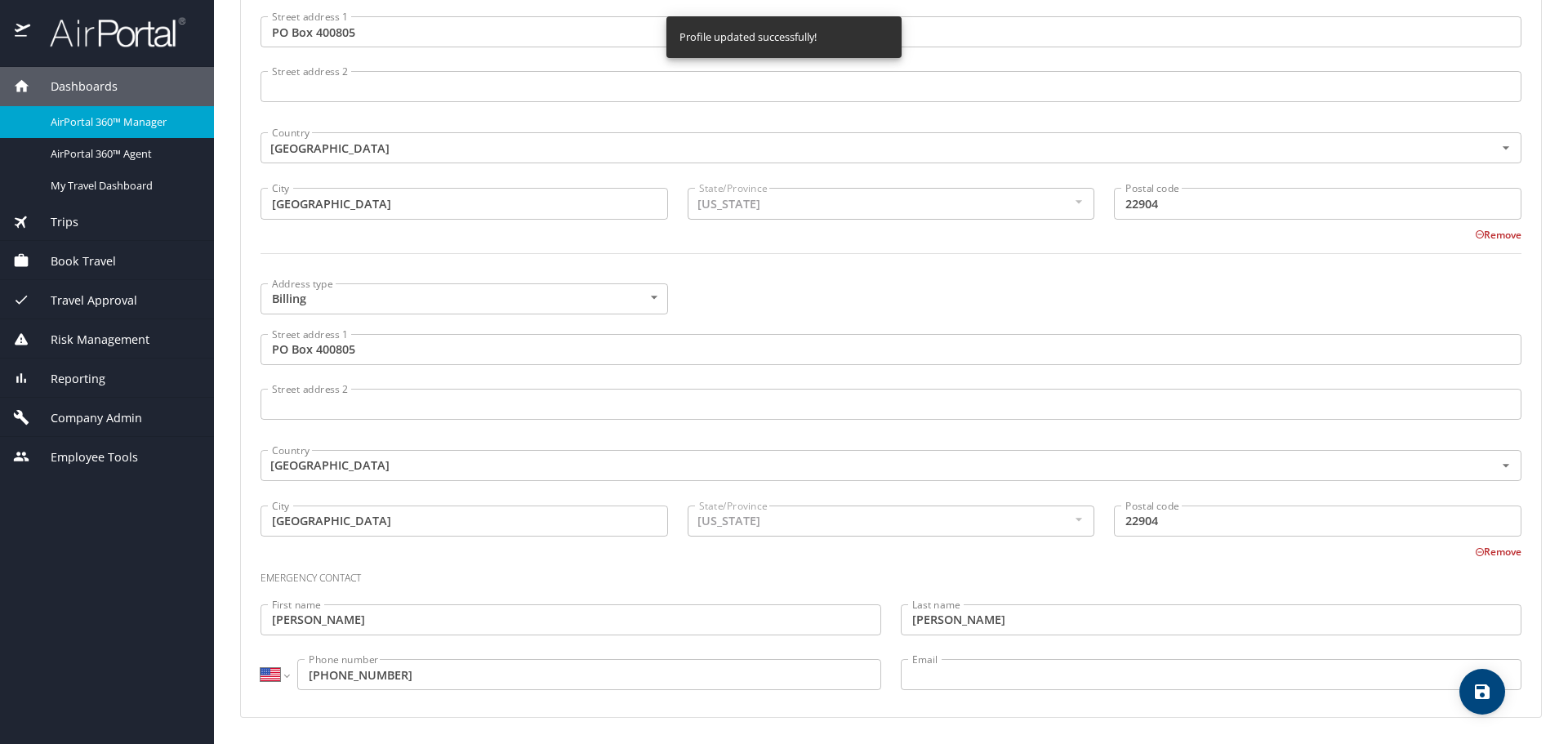
select select "US"
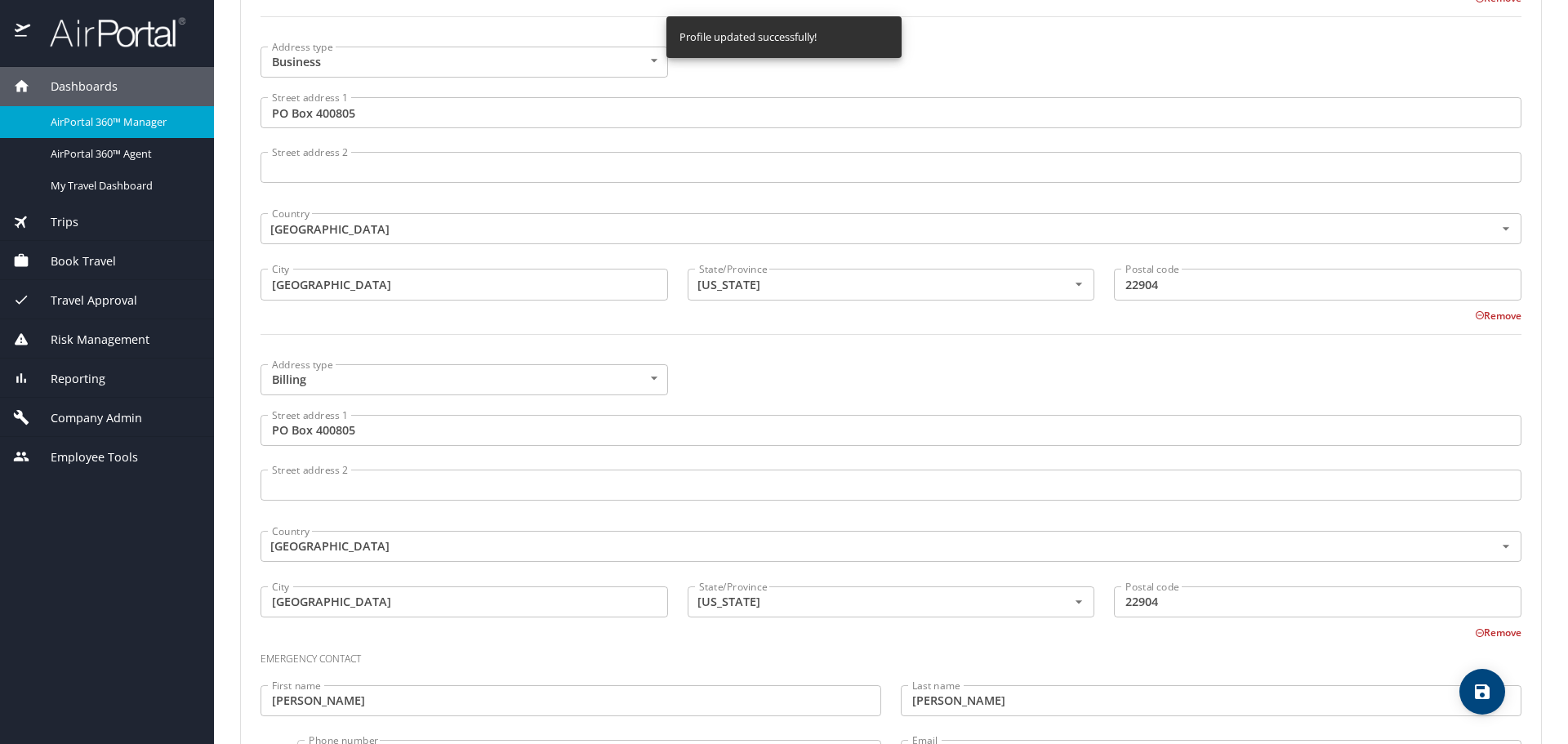
scroll to position [1021, 0]
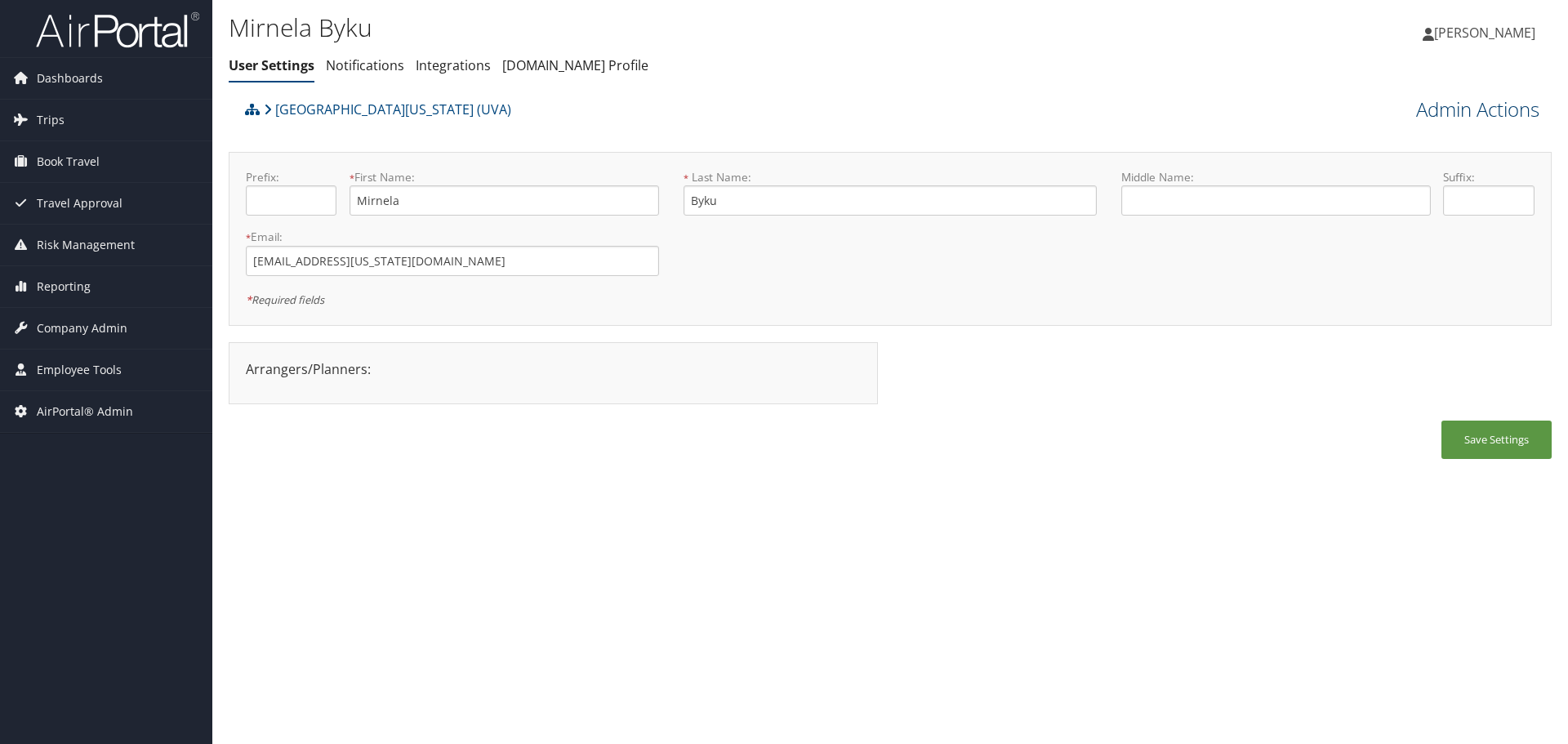
click at [1436, 103] on link "Admin Actions" at bounding box center [1478, 110] width 124 height 28
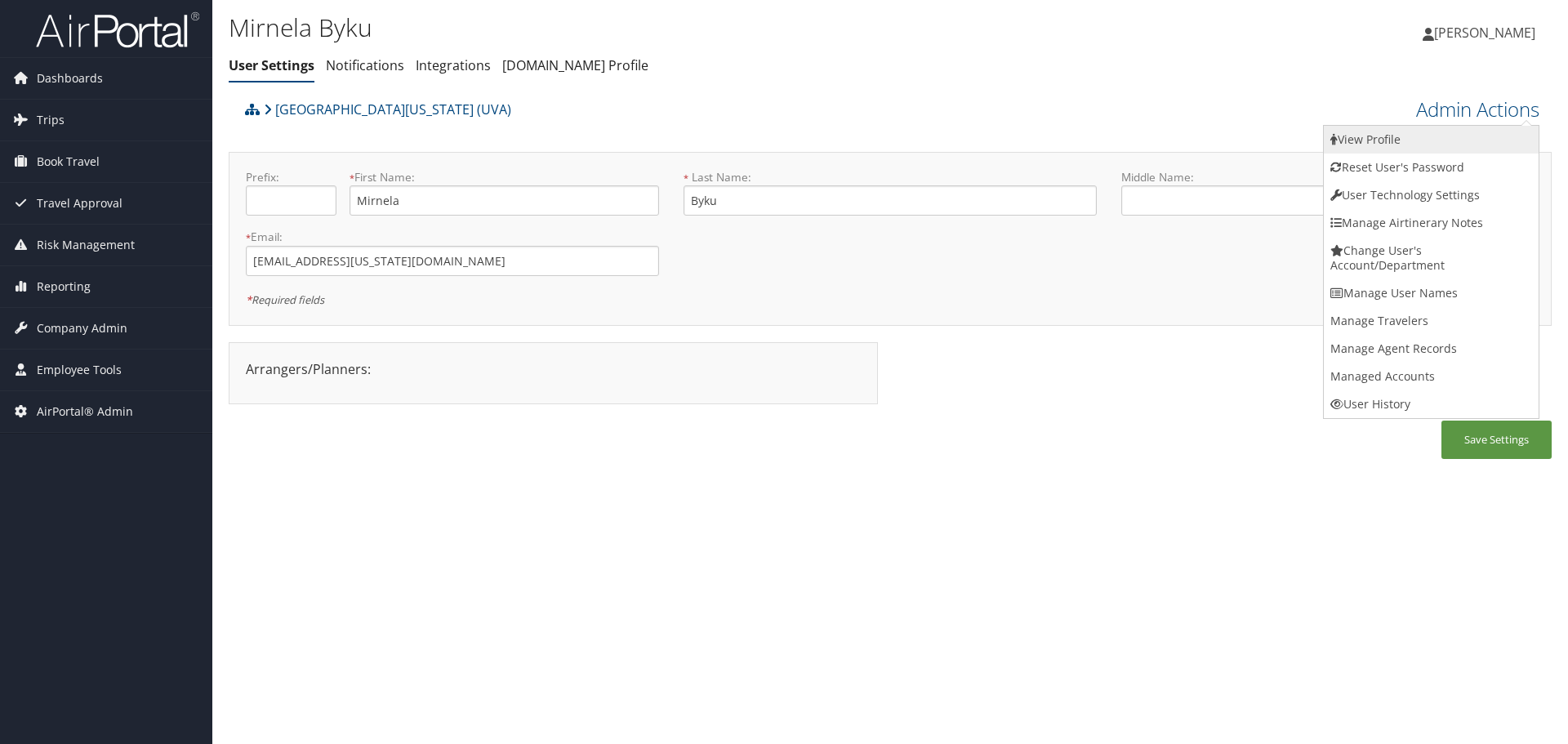
click at [1444, 138] on link "View Profile" at bounding box center [1430, 139] width 215 height 28
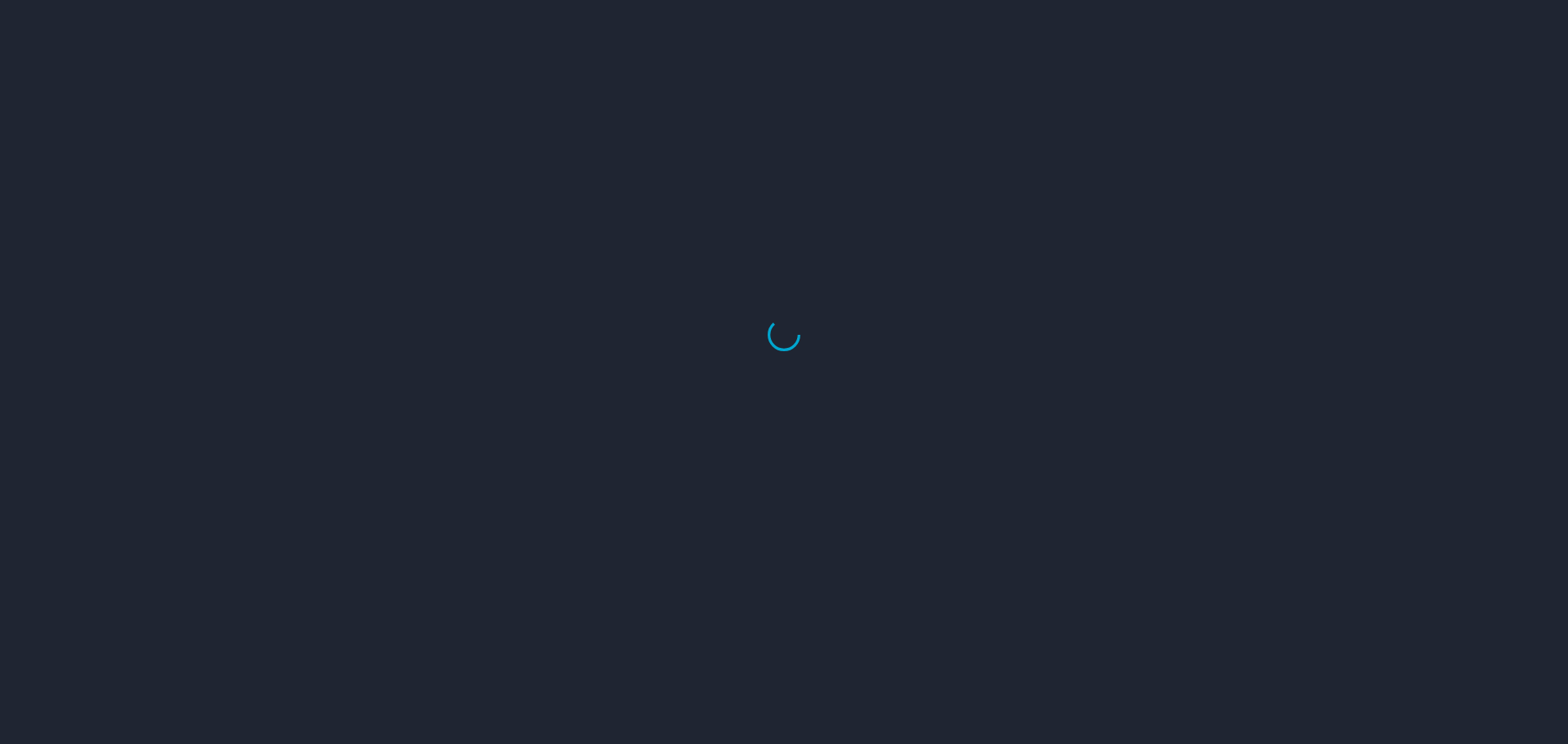
select select "US"
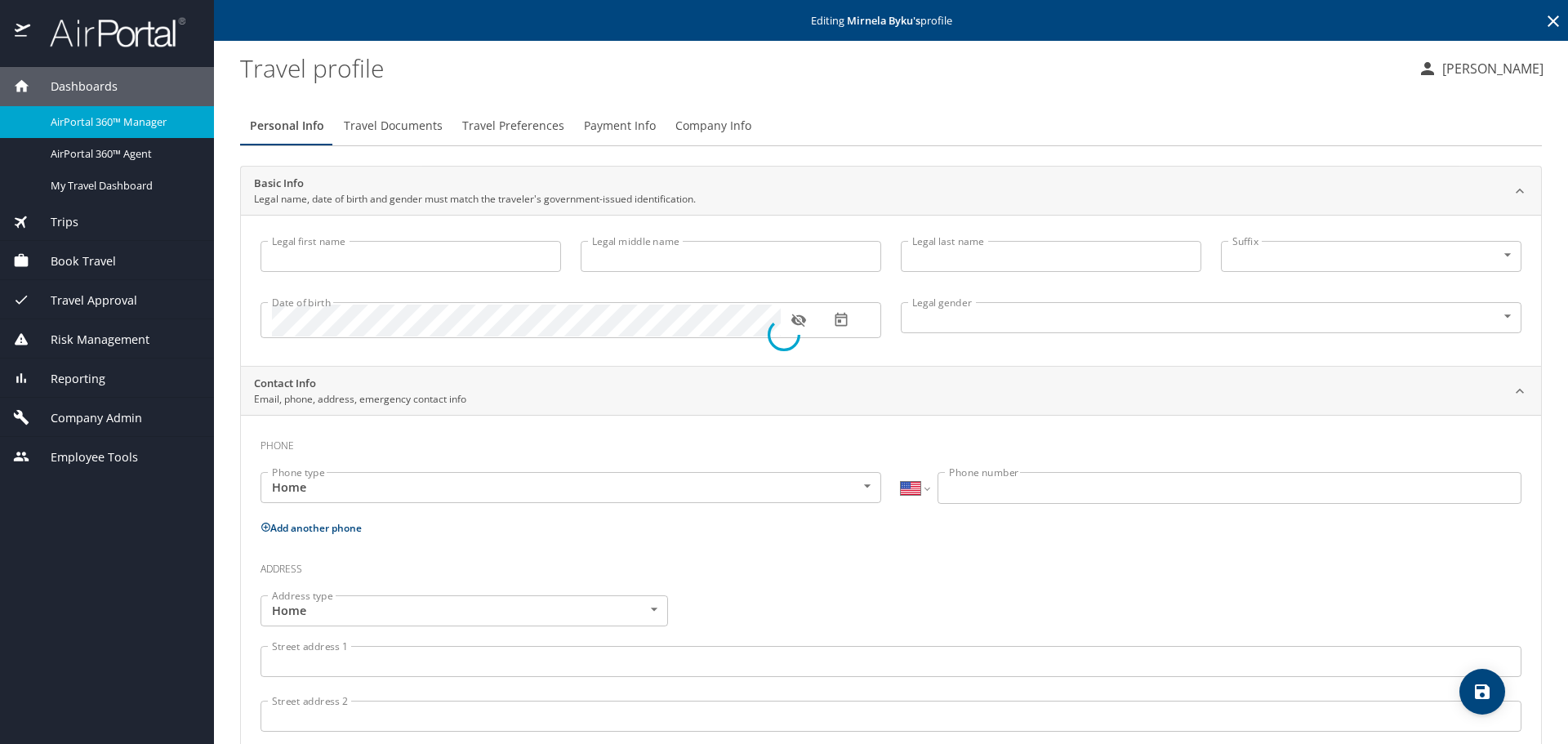
type input "Mirnela"
type input "Byku"
type input "[DEMOGRAPHIC_DATA]"
type input "[PERSON_NAME]"
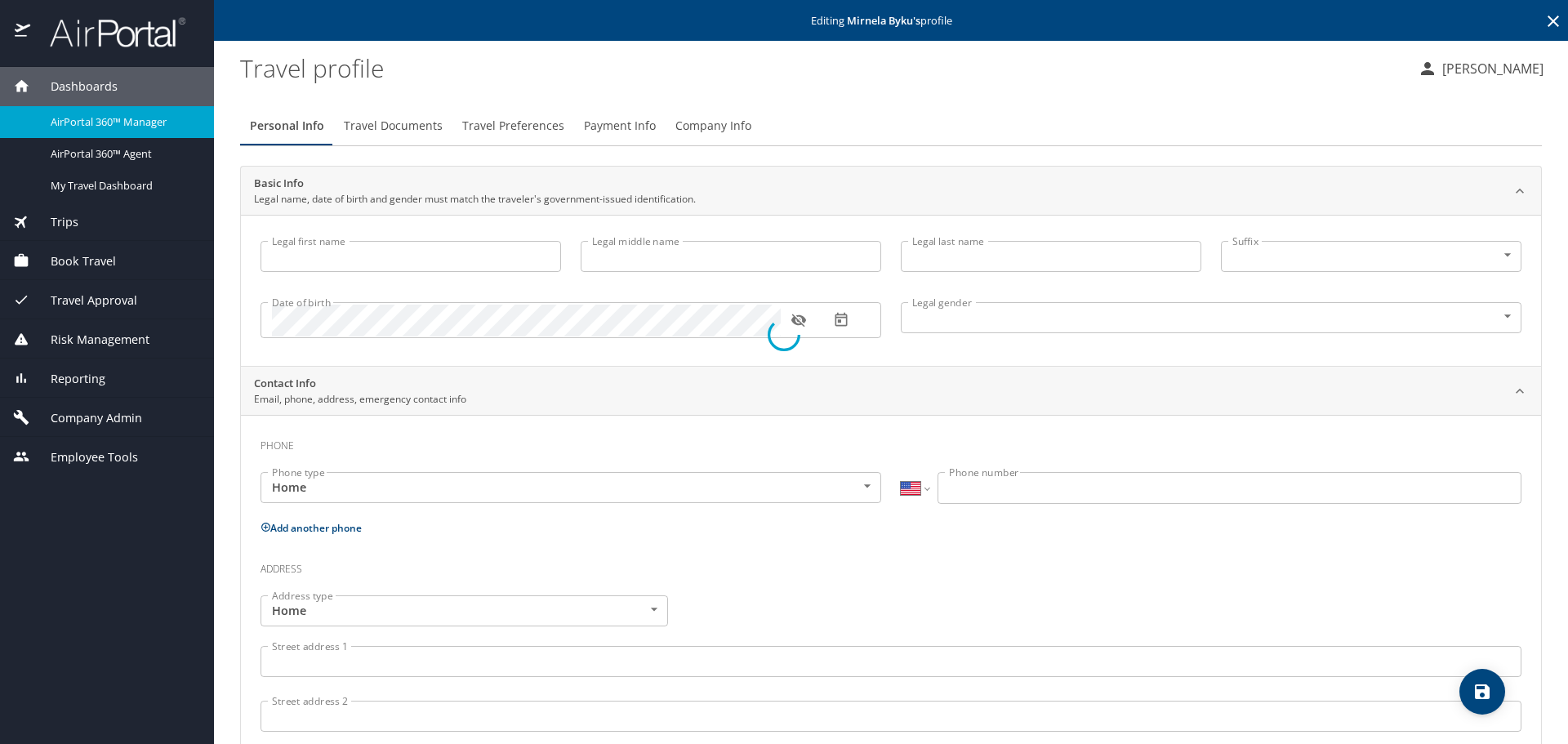
select select "NL"
type input "44023056"
select select "US"
select select "NL"
select select "AT"
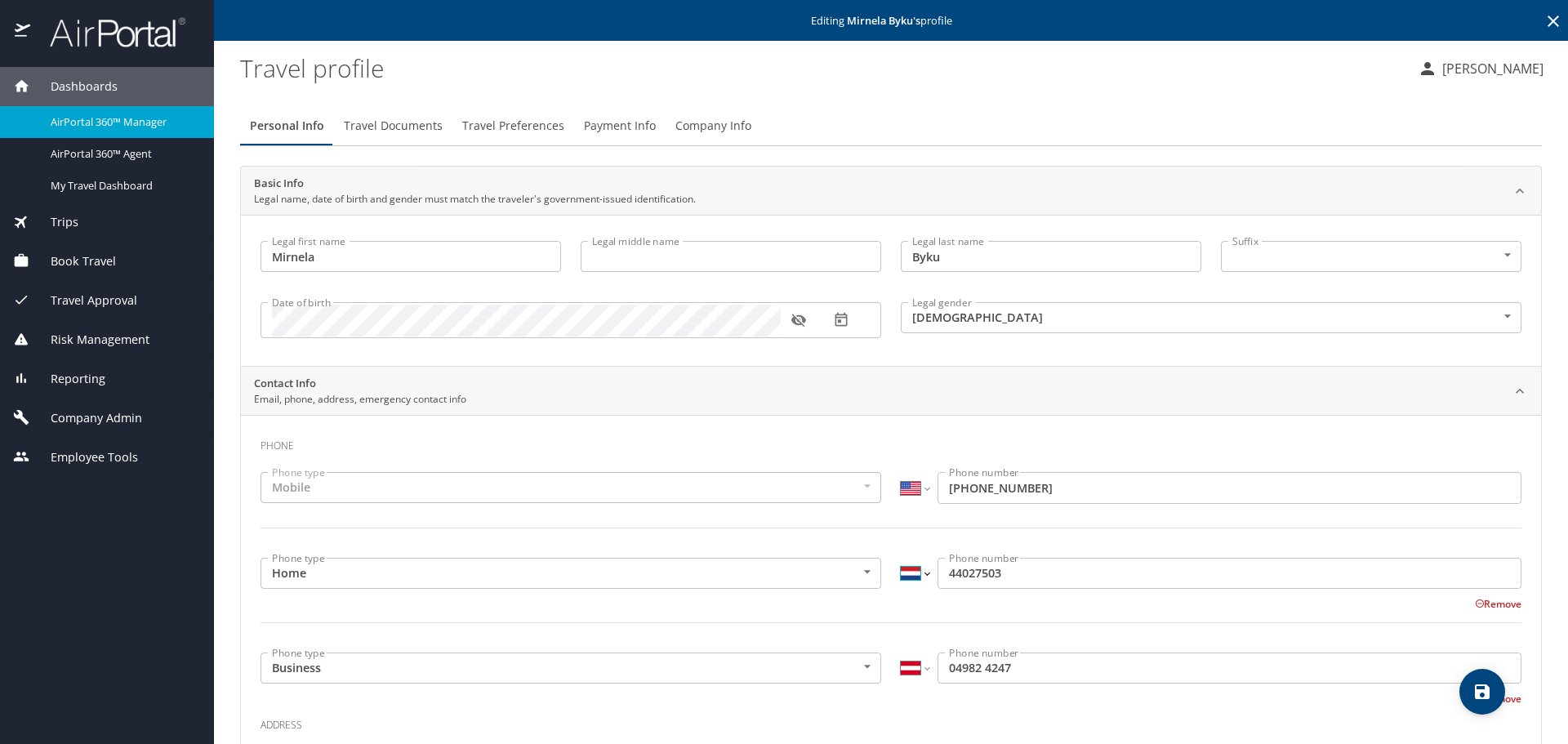
click at [914, 571] on select "International [GEOGRAPHIC_DATA] [GEOGRAPHIC_DATA] [GEOGRAPHIC_DATA] [GEOGRAPHIC…" at bounding box center [915, 573] width 28 height 31
click at [940, 669] on input "04982 4247" at bounding box center [1229, 668] width 584 height 31
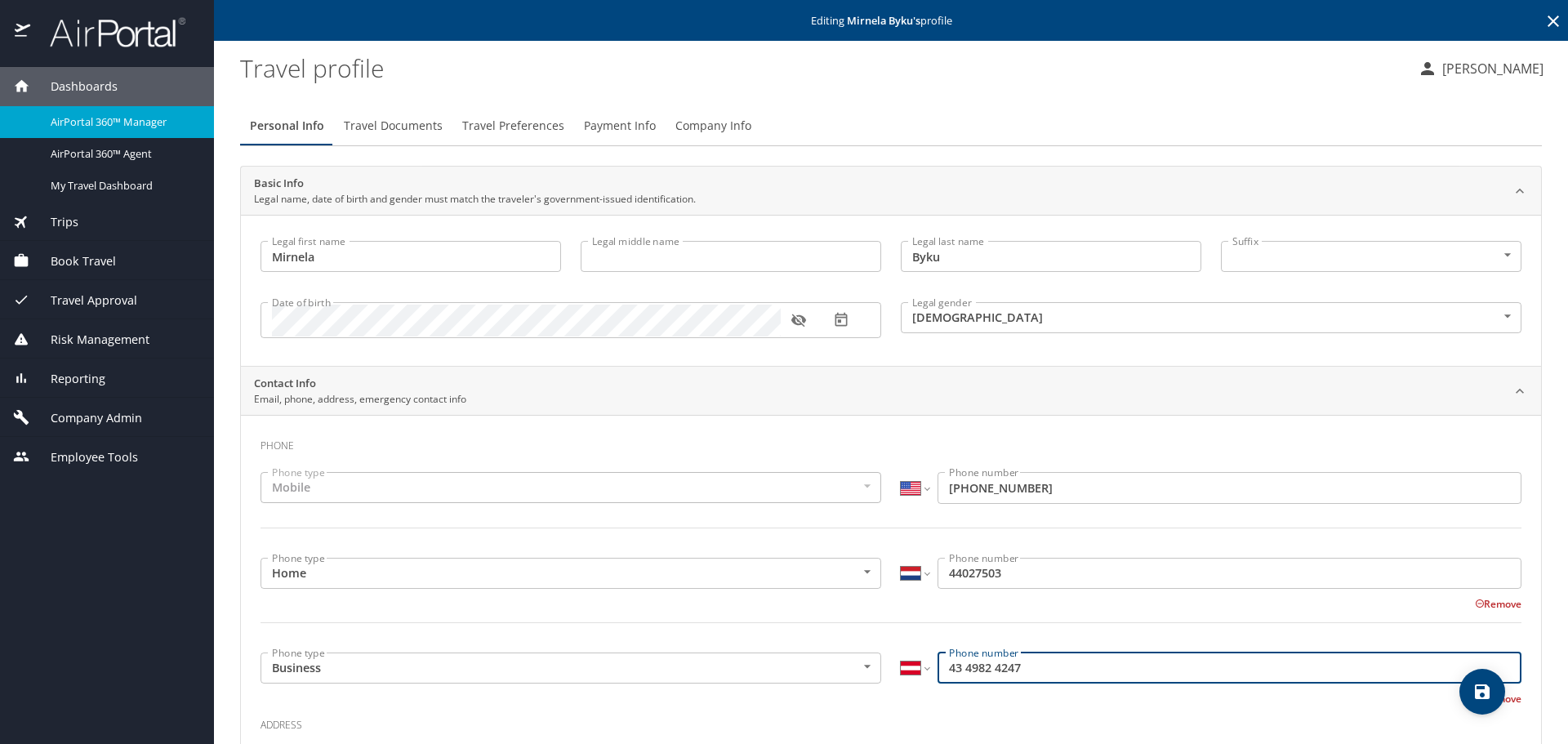
type input "43 4982 4247"
click at [911, 666] on select "International [GEOGRAPHIC_DATA] [GEOGRAPHIC_DATA] [GEOGRAPHIC_DATA] [GEOGRAPHIC…" at bounding box center [915, 668] width 28 height 31
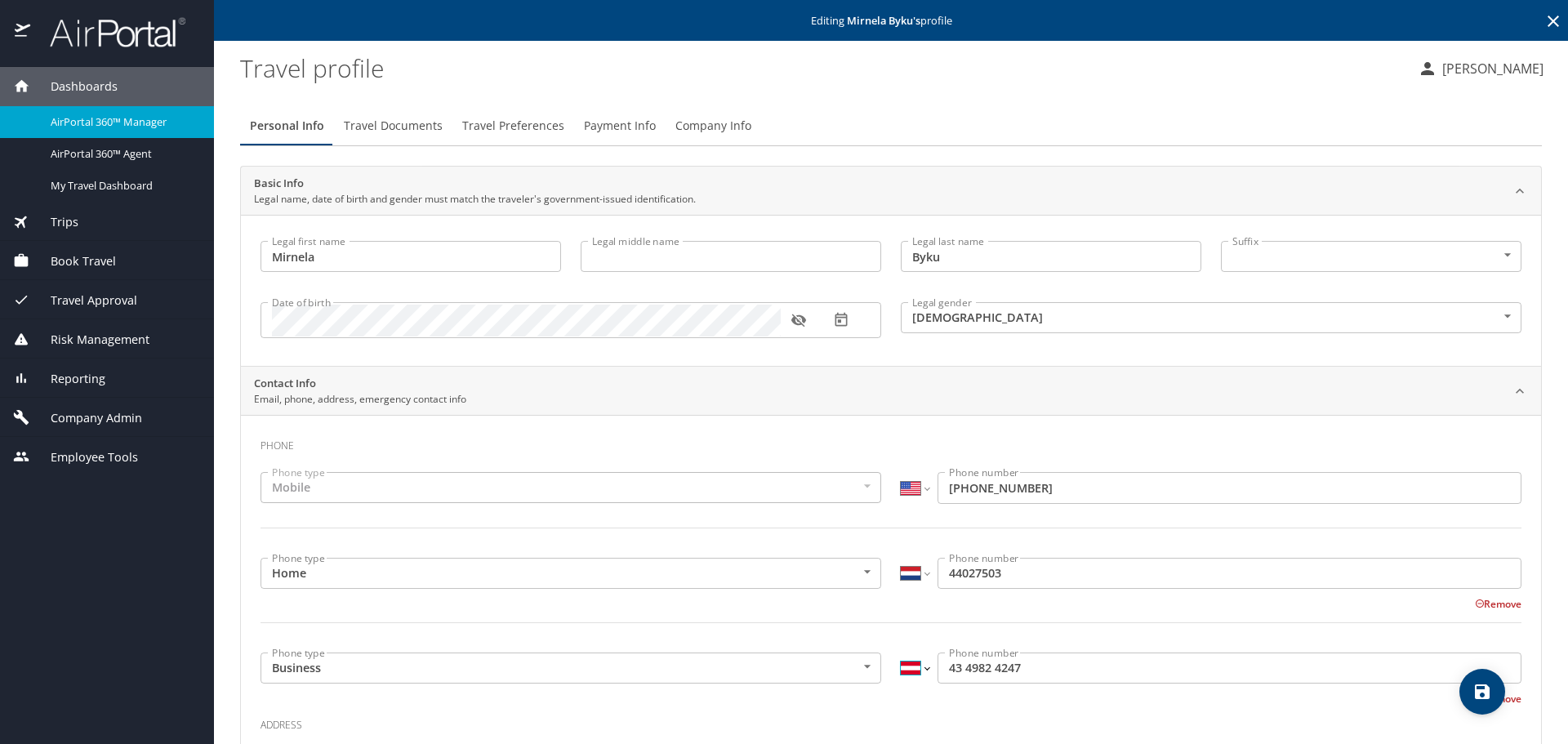
select select "US"
click at [901, 653] on select "International [GEOGRAPHIC_DATA] [GEOGRAPHIC_DATA] [GEOGRAPHIC_DATA] [GEOGRAPHIC…" at bounding box center [915, 668] width 28 height 31
type input "[PHONE_NUMBER]"
drag, startPoint x: 843, startPoint y: 425, endPoint x: 860, endPoint y: 445, distance: 26.2
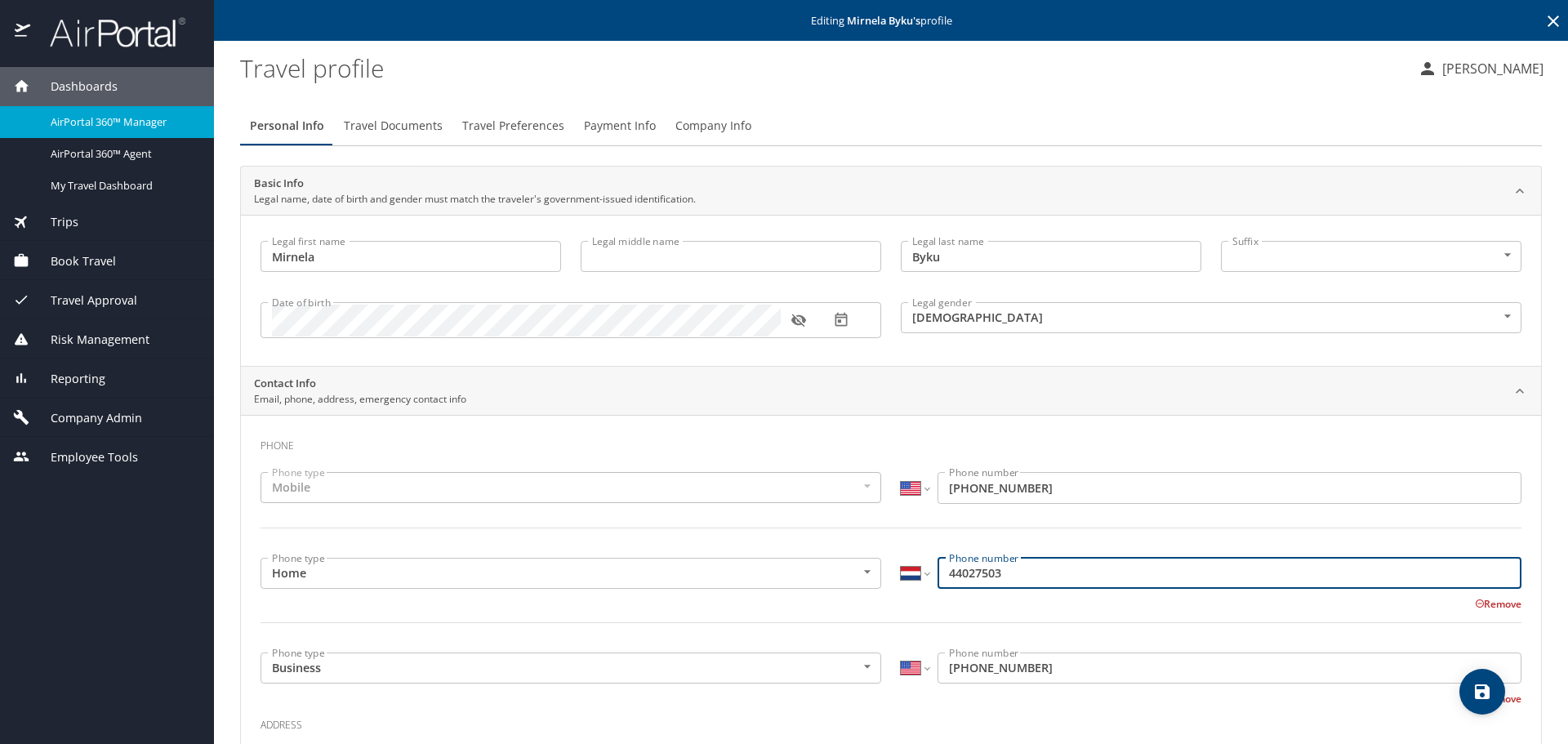
click at [940, 573] on input "44027503" at bounding box center [1229, 573] width 584 height 31
type input "3144027503"
click at [912, 573] on select "International [GEOGRAPHIC_DATA] [GEOGRAPHIC_DATA] [GEOGRAPHIC_DATA] [GEOGRAPHIC…" at bounding box center [915, 573] width 28 height 31
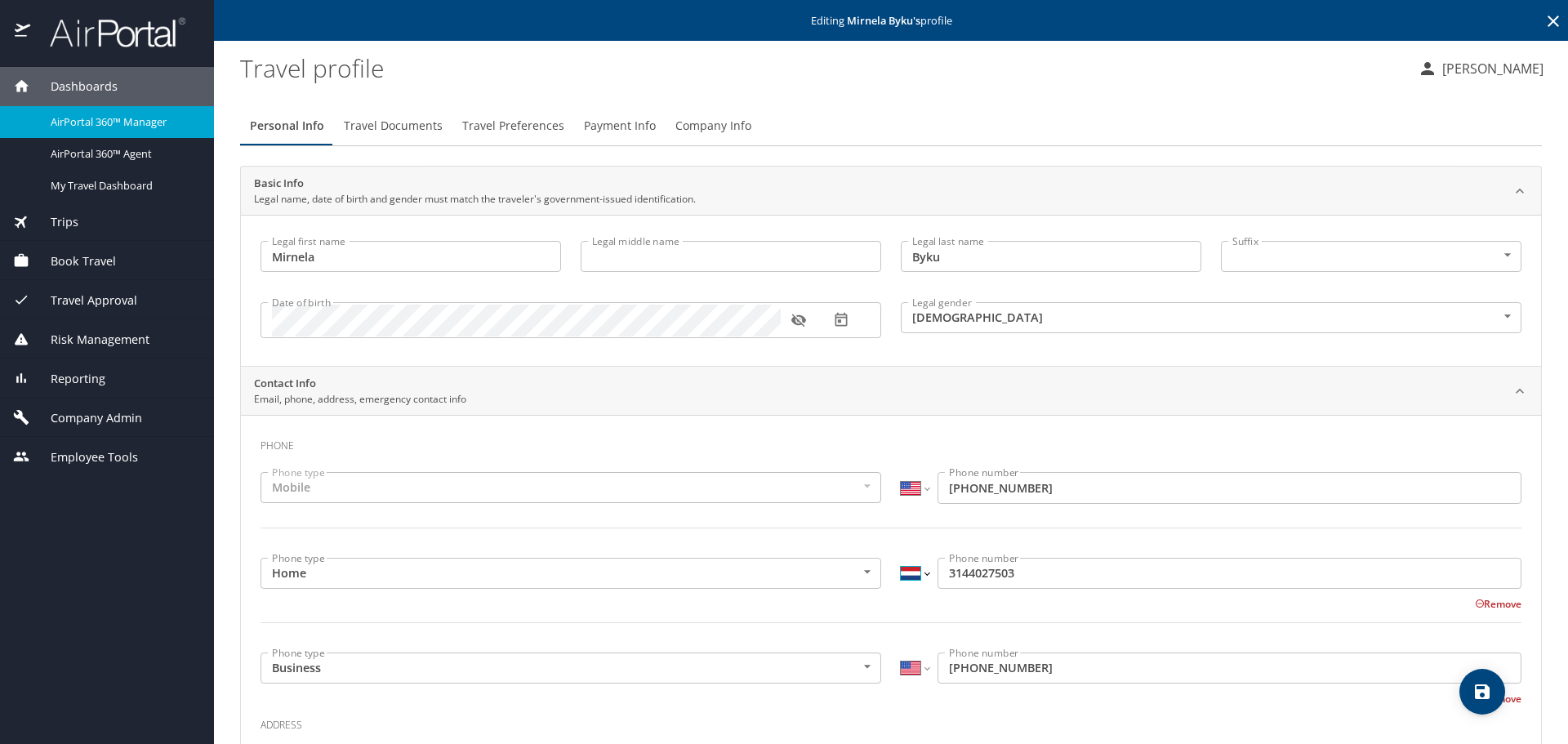
select select "US"
click at [901, 558] on select "International [GEOGRAPHIC_DATA] [GEOGRAPHIC_DATA] [GEOGRAPHIC_DATA] [GEOGRAPHIC…" at bounding box center [915, 573] width 28 height 31
type input "[PHONE_NUMBER]"
click at [913, 620] on div at bounding box center [891, 632] width 1280 height 40
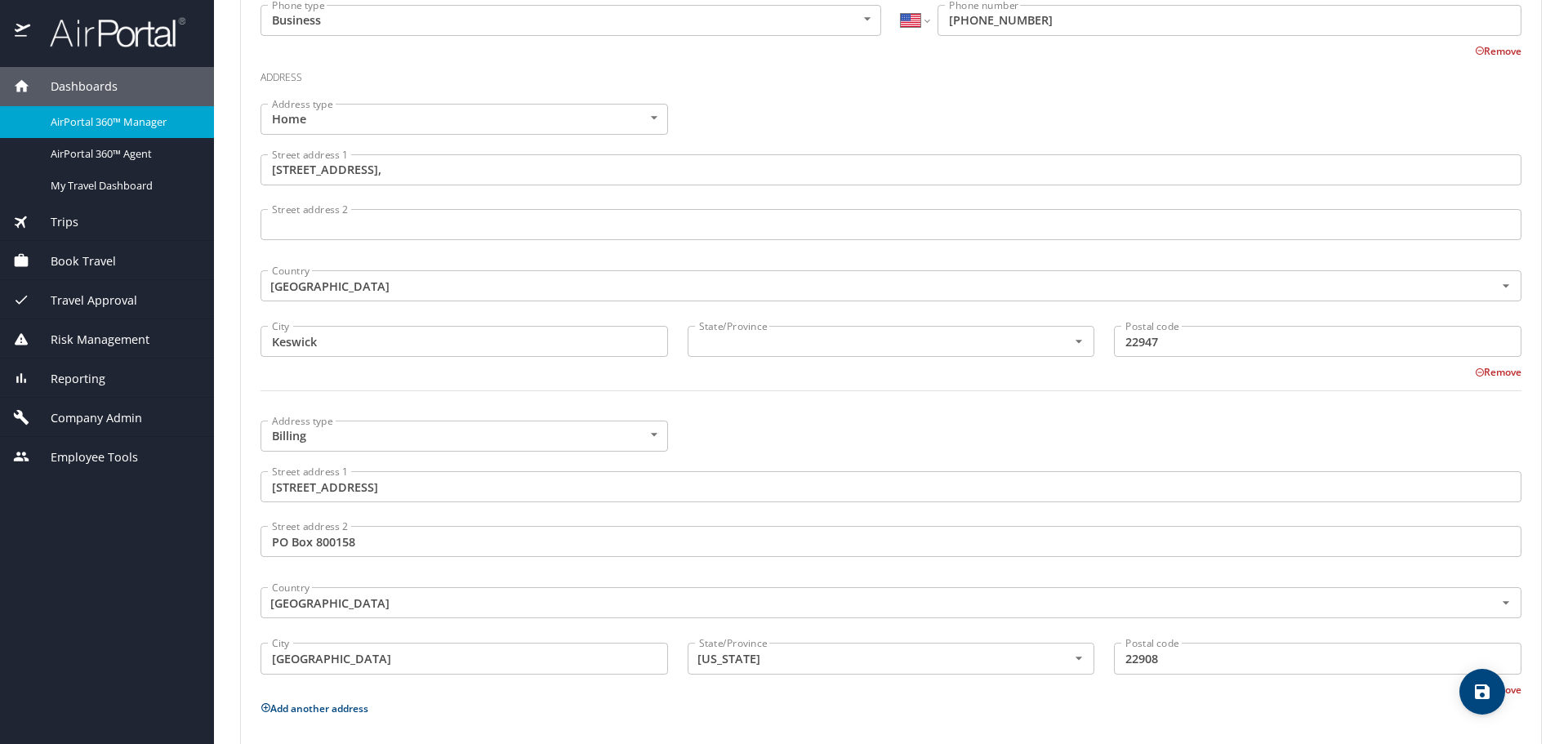
scroll to position [654, 0]
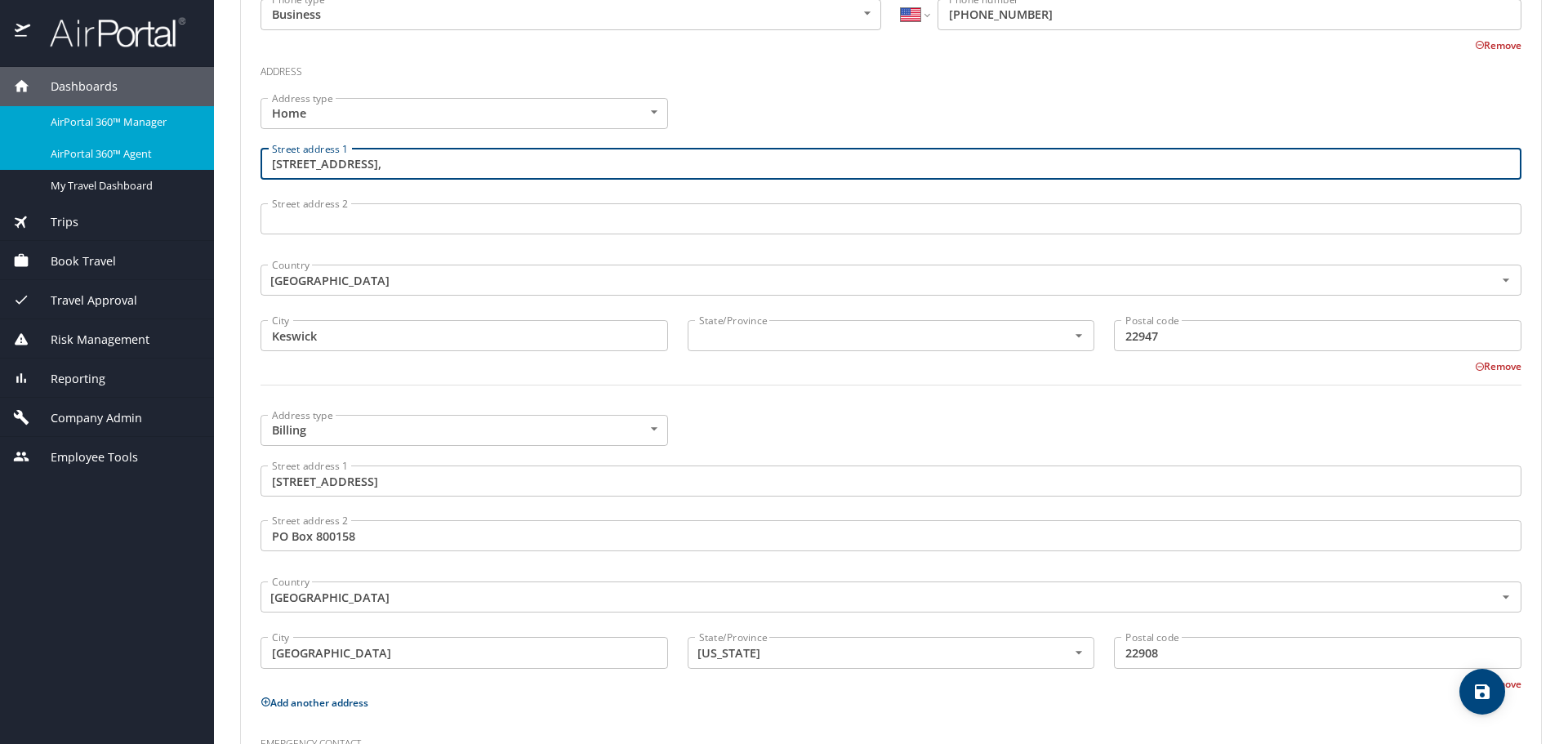
drag, startPoint x: 409, startPoint y: 154, endPoint x: 177, endPoint y: 158, distance: 232.0
click at [177, 158] on div "Dashboards AirPortal 360™ Manager AirPortal 360™ Agent My Travel Dashboard Trip…" at bounding box center [784, 372] width 1568 height 744
click at [776, 347] on div "State/Province" at bounding box center [892, 336] width 408 height 31
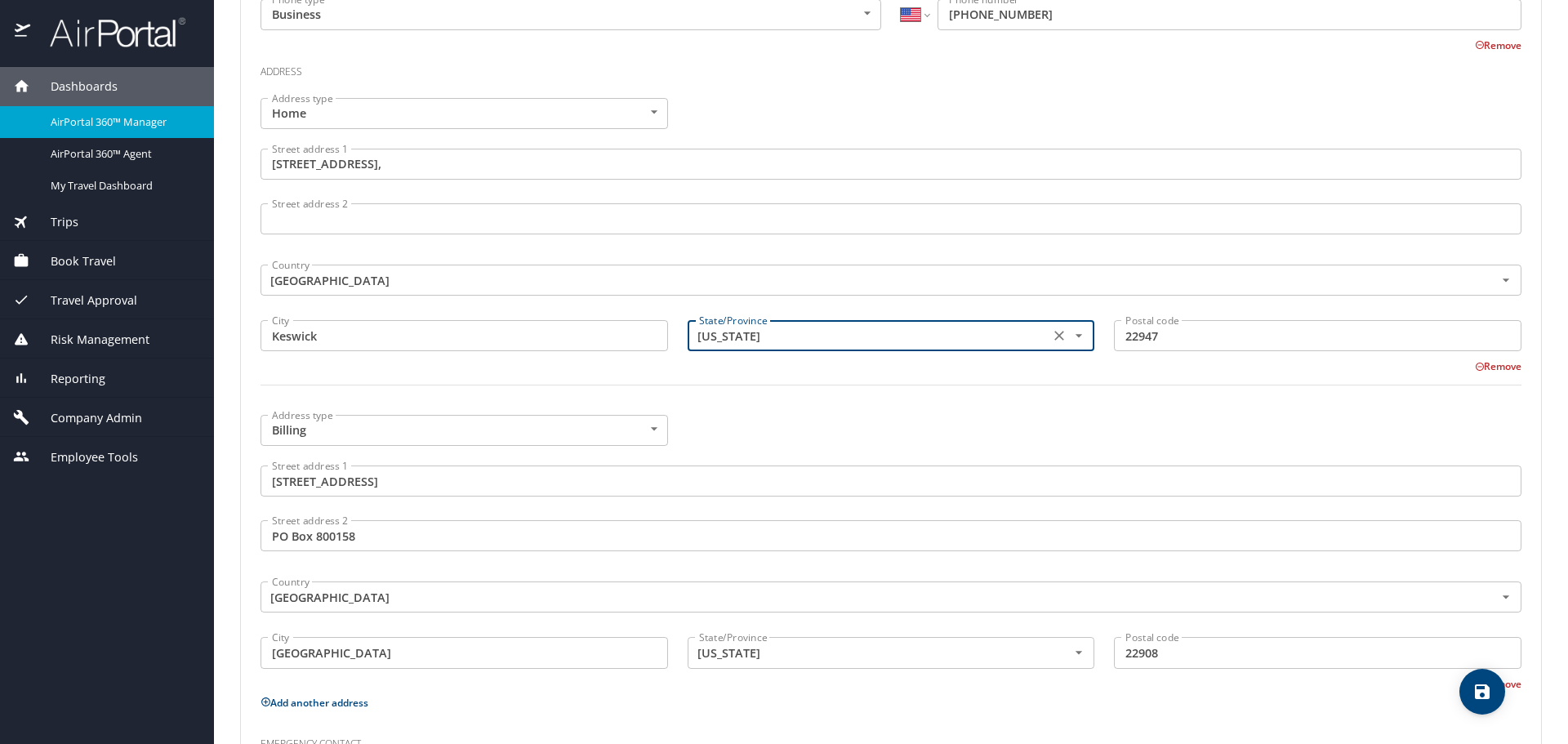
type input "[US_STATE]"
click at [777, 414] on div at bounding box center [891, 394] width 1280 height 40
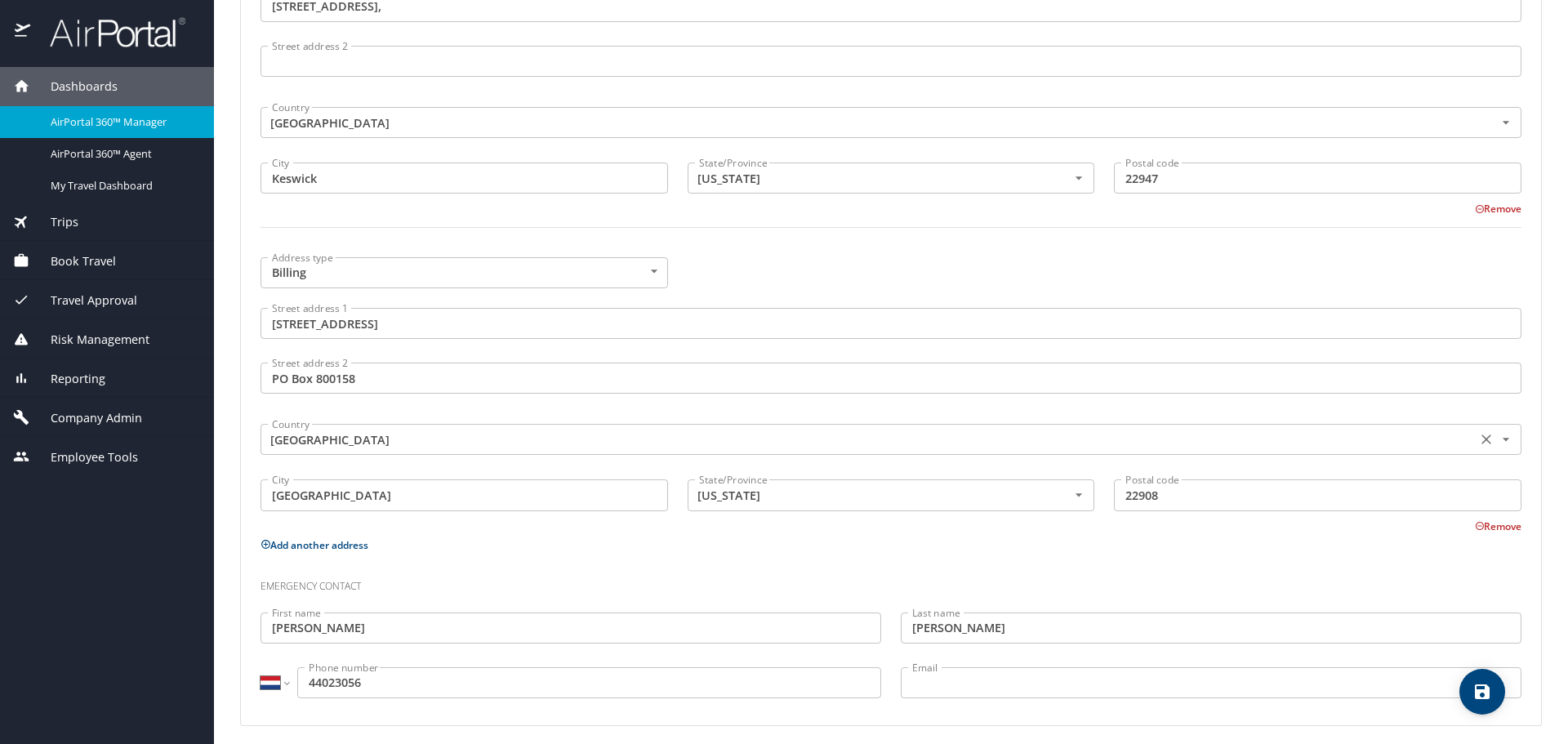
scroll to position [819, 0]
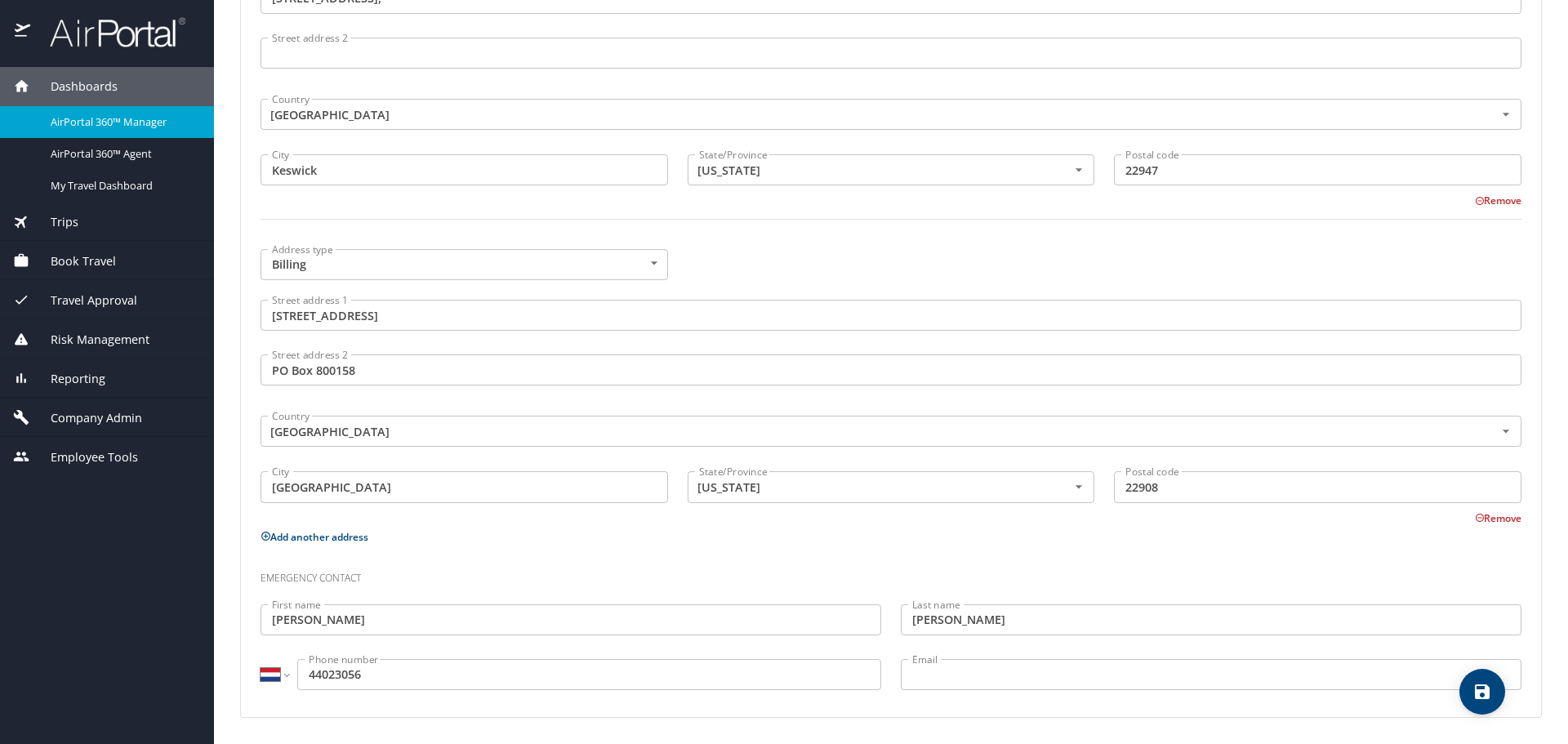
click at [297, 670] on input "44023056" at bounding box center [589, 675] width 584 height 31
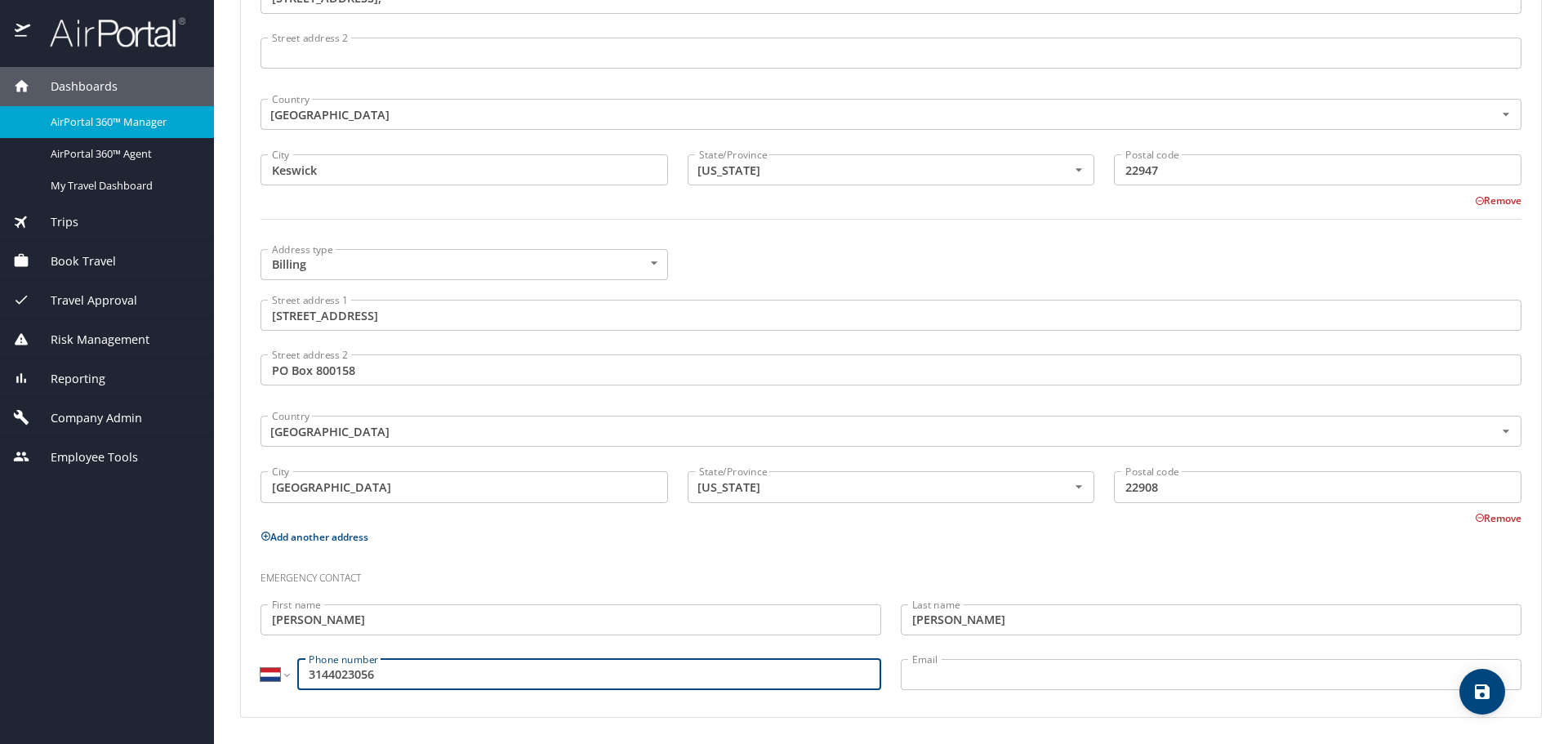
type input "3144023056"
click at [258, 678] on div "International [GEOGRAPHIC_DATA] [GEOGRAPHIC_DATA] [GEOGRAPHIC_DATA] [GEOGRAPHIC…" at bounding box center [571, 676] width 640 height 54
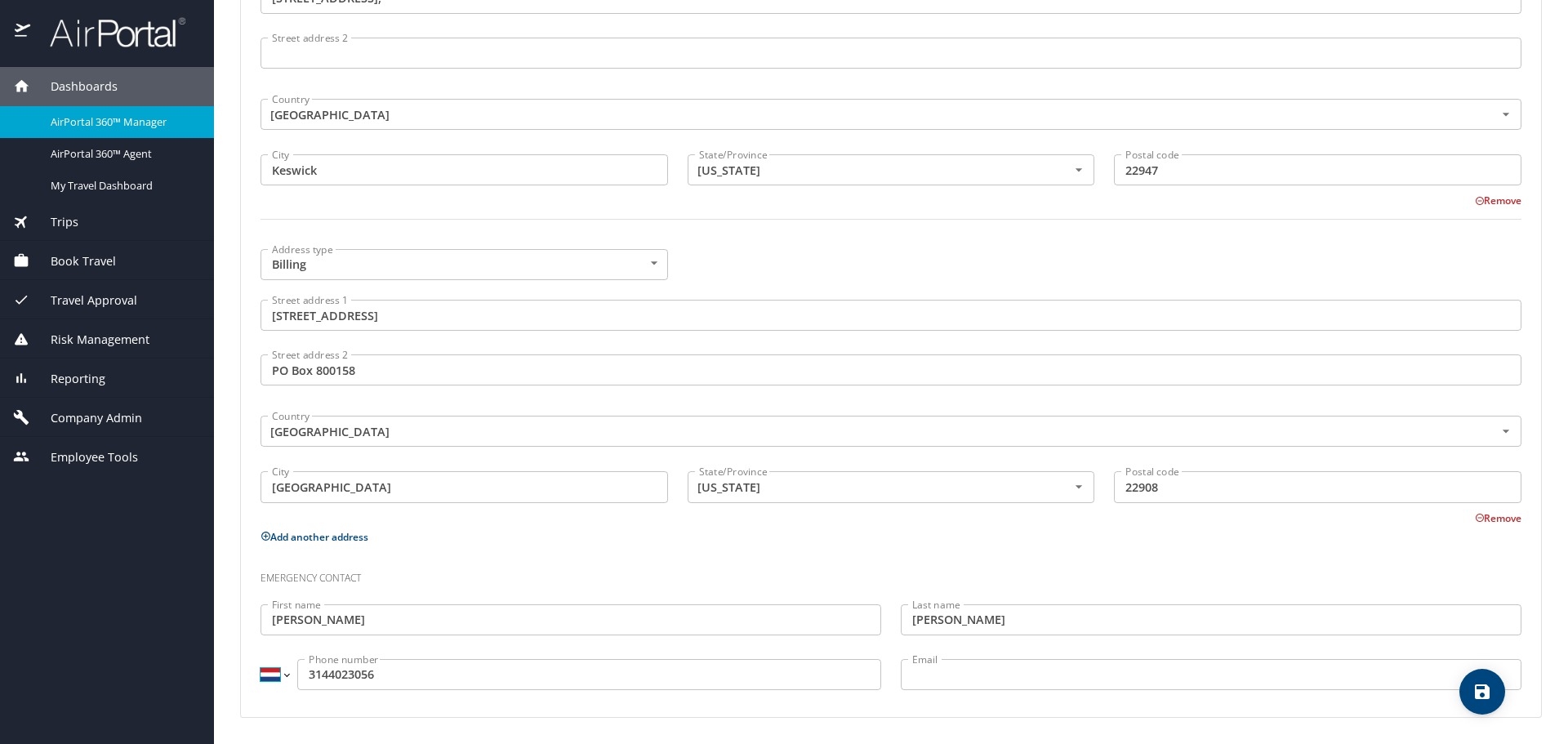
click at [265, 678] on select "International [GEOGRAPHIC_DATA] [GEOGRAPHIC_DATA] [GEOGRAPHIC_DATA] [GEOGRAPHIC…" at bounding box center [274, 675] width 28 height 31
select select "US"
click at [260, 659] on select "International [GEOGRAPHIC_DATA] [GEOGRAPHIC_DATA] [GEOGRAPHIC_DATA] [GEOGRAPHIC…" at bounding box center [274, 675] width 28 height 31
type input "[PHONE_NUMBER]"
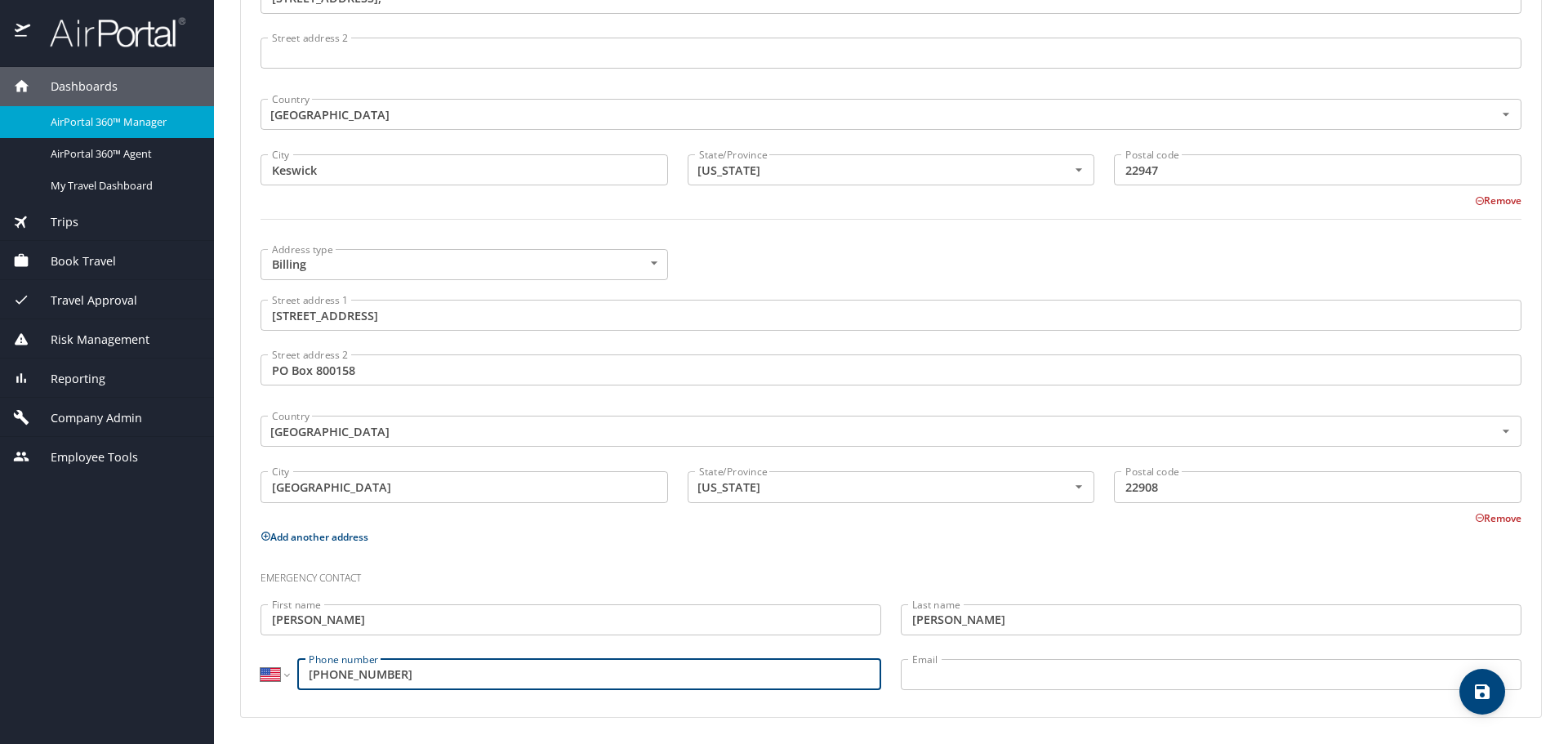
click at [1474, 698] on icon "save" at bounding box center [1481, 691] width 19 height 19
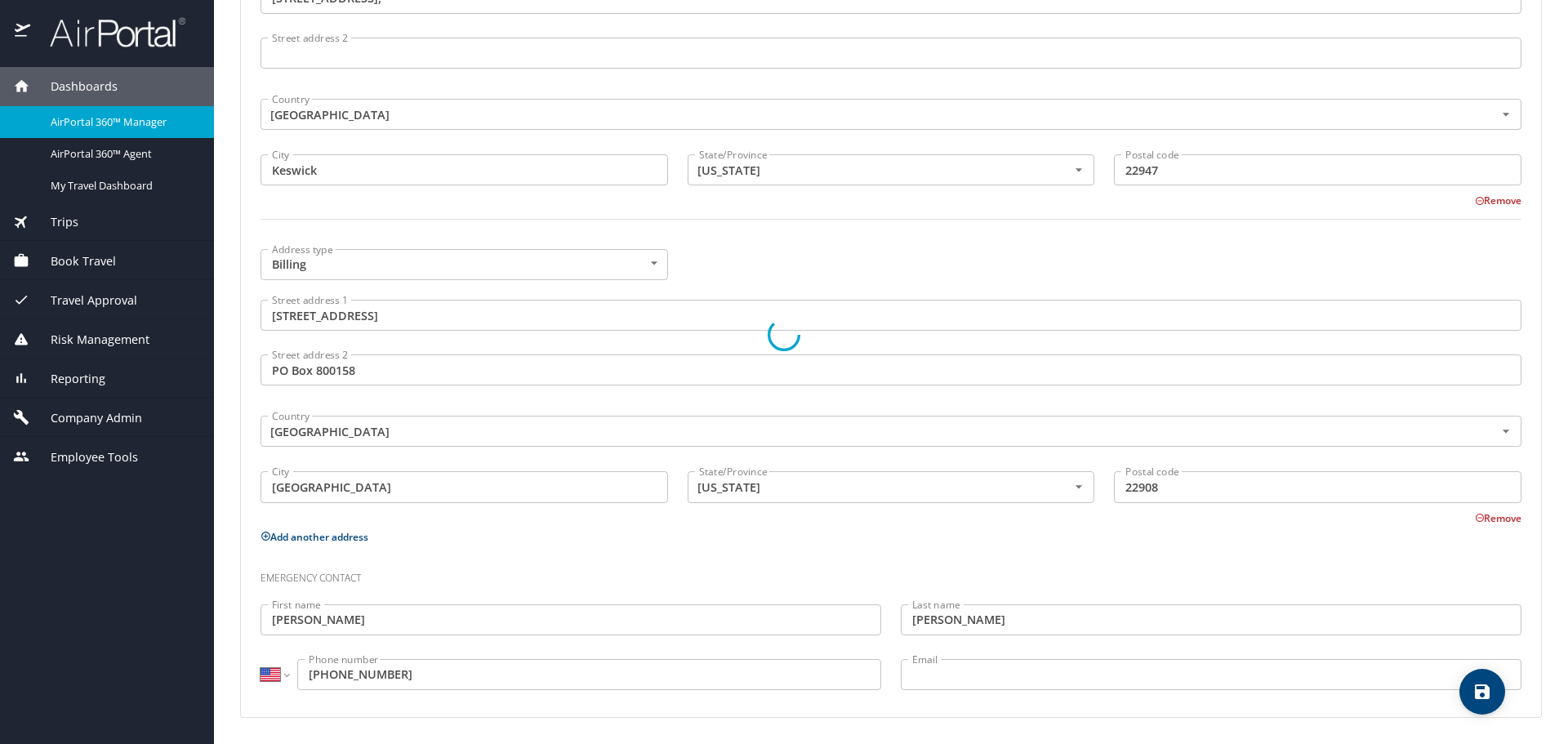
select select "US"
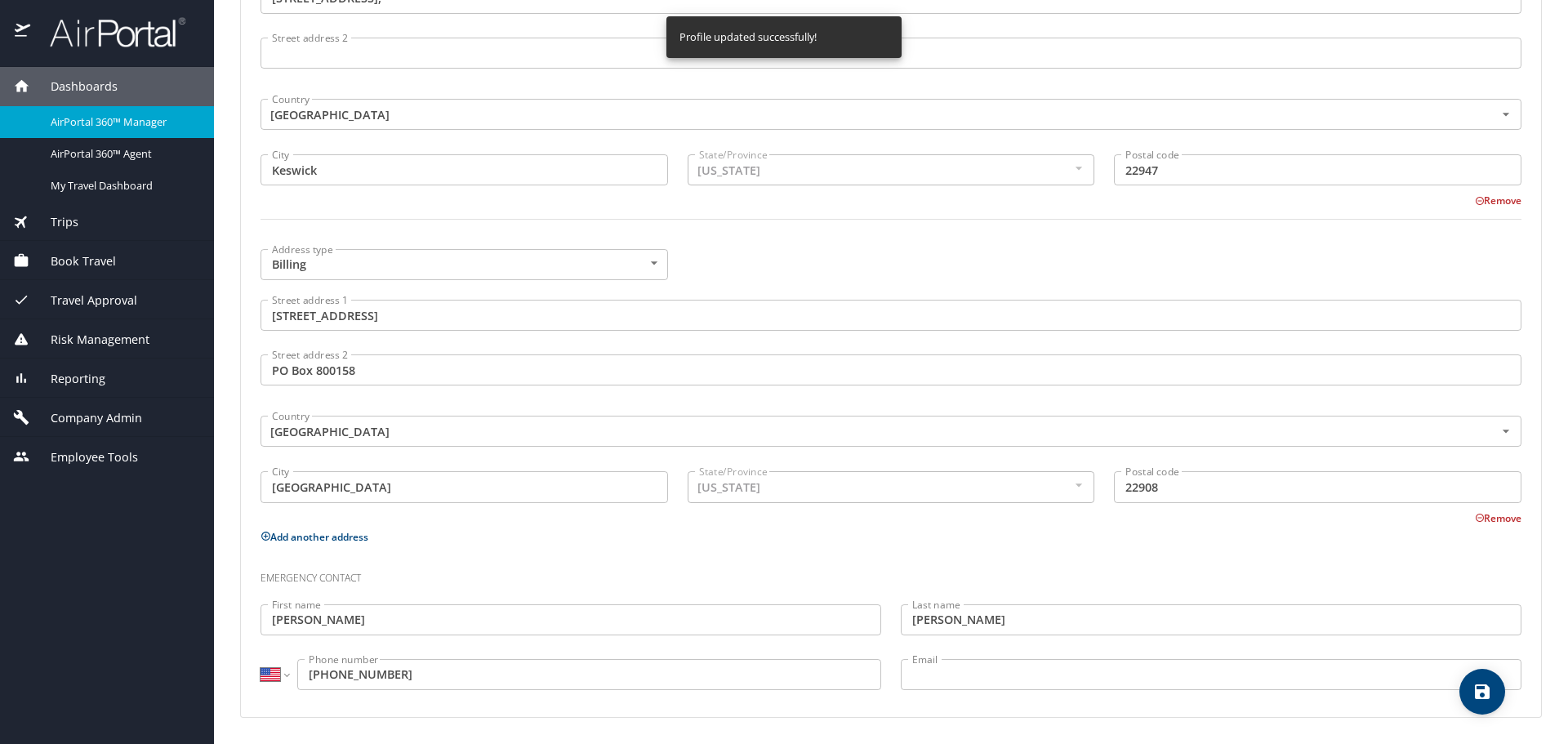
select select "US"
